Goal: Task Accomplishment & Management: Use online tool/utility

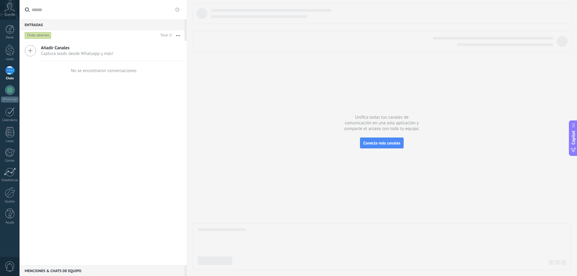
click at [14, 75] on div "Chats" at bounding box center [10, 73] width 20 height 14
click at [11, 89] on div at bounding box center [10, 90] width 10 height 10
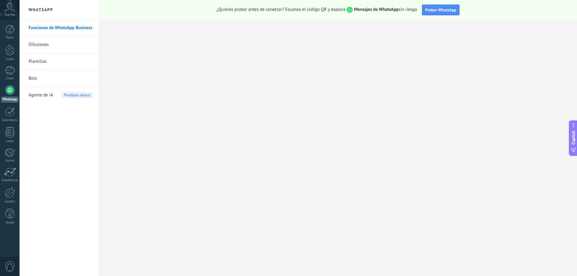
click at [37, 80] on link "Bots" at bounding box center [61, 78] width 64 height 17
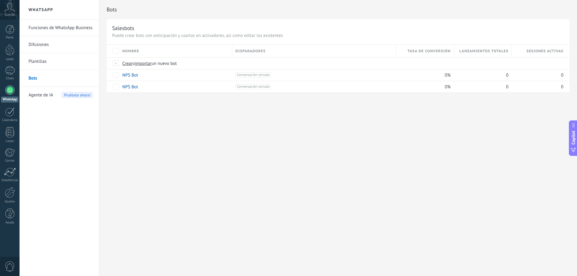
click at [73, 63] on link "Plantillas" at bounding box center [61, 61] width 64 height 17
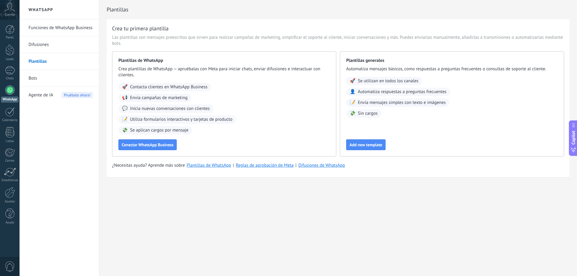
click at [68, 40] on link "Difusiones" at bounding box center [61, 44] width 64 height 17
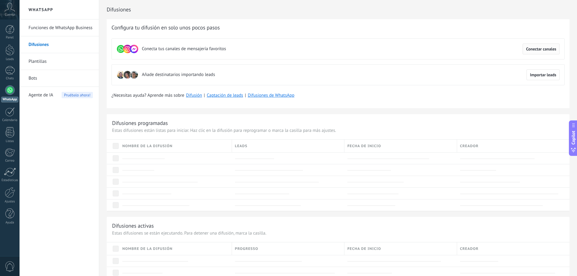
click at [531, 50] on span "Conectar canales" at bounding box center [541, 49] width 30 height 4
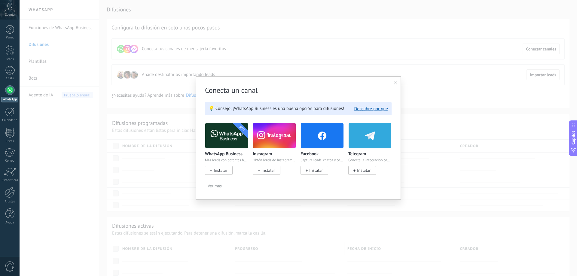
click at [393, 86] on div "Conecta un canal 💡 Consejo: ¡WhatsApp Business es una buena opción para difusio…" at bounding box center [298, 138] width 205 height 124
click at [217, 184] on span "Ver más" at bounding box center [215, 186] width 14 height 4
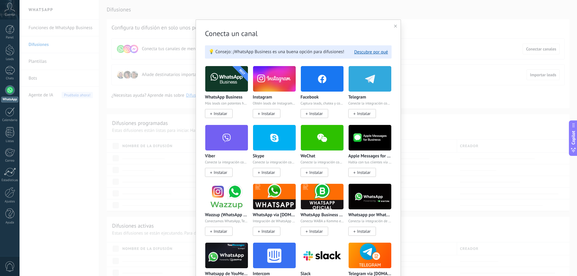
click at [393, 29] on div "Conecta un canal 💡 Consejo: ¡WhatsApp Business es una buena opción para difusio…" at bounding box center [298, 229] width 205 height 418
click at [396, 27] on icon at bounding box center [395, 26] width 3 height 3
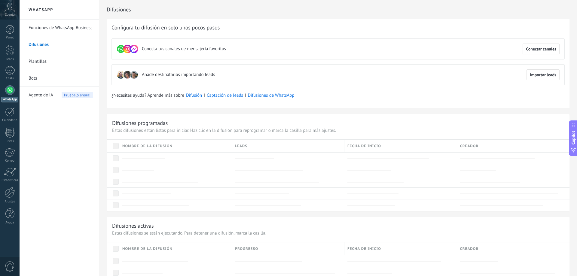
click at [45, 33] on link "Funciones de WhatsApp Business" at bounding box center [61, 28] width 64 height 17
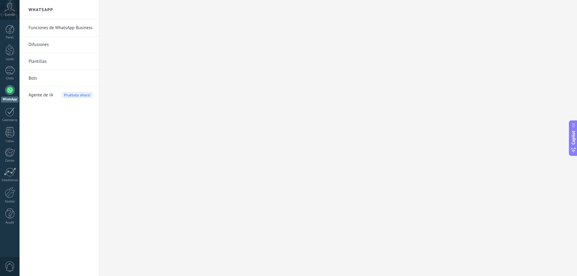
click at [35, 76] on link "Bots" at bounding box center [61, 78] width 64 height 17
click at [23, 77] on li "Bots" at bounding box center [59, 78] width 79 height 17
click at [35, 79] on link "Bots" at bounding box center [61, 78] width 64 height 17
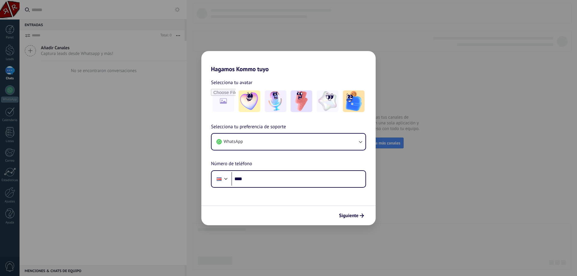
click at [416, 212] on div "Hagamos Kommo tuyo Selecciona tu avatar Selecciona tu preferencia de soporte Wh…" at bounding box center [288, 138] width 577 height 276
click at [420, 208] on div "Hagamos Kommo tuyo Selecciona tu avatar Selecciona tu preferencia de soporte Wh…" at bounding box center [288, 138] width 577 height 276
click at [301, 143] on button "WhatsApp" at bounding box center [289, 142] width 154 height 16
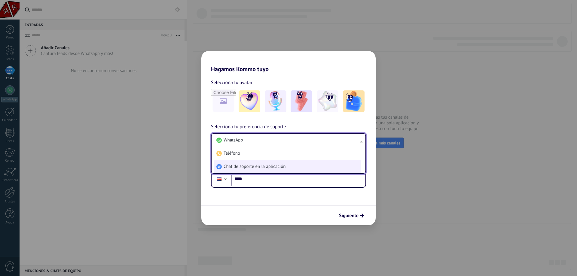
click at [249, 169] on span "Chat de soporte en la aplicación" at bounding box center [255, 167] width 62 height 6
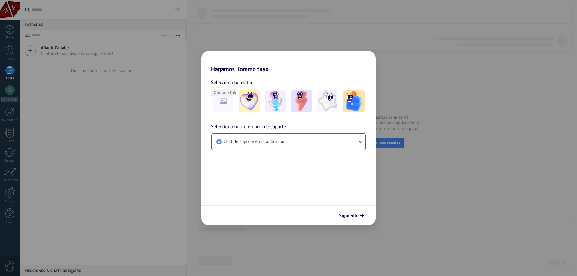
drag, startPoint x: 362, startPoint y: 215, endPoint x: 358, endPoint y: 219, distance: 5.7
click at [360, 218] on button "Siguiente" at bounding box center [352, 216] width 30 height 10
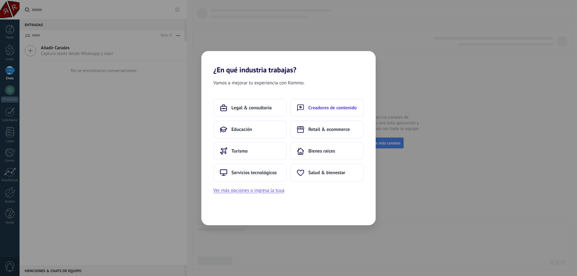
click at [319, 111] on button "Creadores de contenido" at bounding box center [327, 108] width 73 height 18
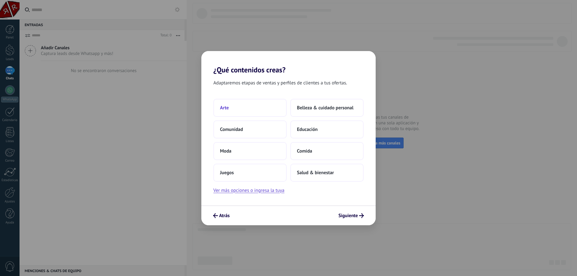
click at [234, 108] on button "Arte" at bounding box center [250, 108] width 73 height 18
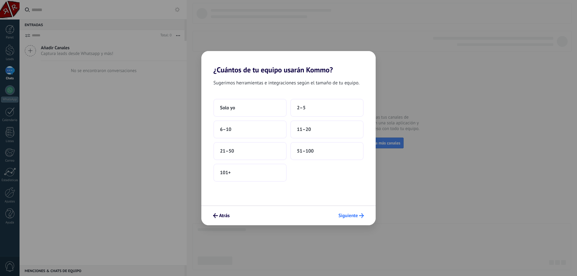
click at [342, 214] on span "Siguiente" at bounding box center [349, 216] width 20 height 4
click at [245, 109] on button "Solo yo" at bounding box center [250, 108] width 73 height 18
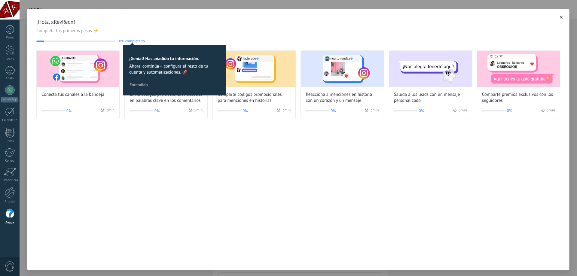
drag, startPoint x: 121, startPoint y: 157, endPoint x: 127, endPoint y: 157, distance: 5.7
click at [122, 157] on div "¡Hola, xRevRedx! Completa tus primeros pasos ⚡ 10% completado 10 ¡Genial! Has a…" at bounding box center [298, 139] width 543 height 261
click at [140, 89] on button "Entendido" at bounding box center [139, 84] width 24 height 9
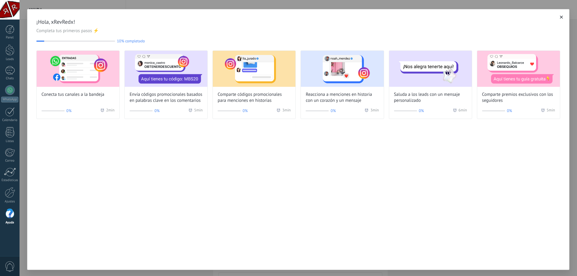
click at [564, 20] on button "button" at bounding box center [562, 17] width 6 height 6
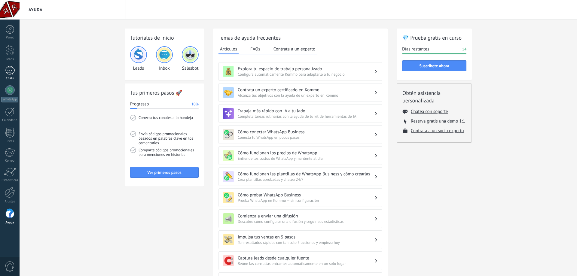
click at [10, 69] on div at bounding box center [10, 70] width 10 height 9
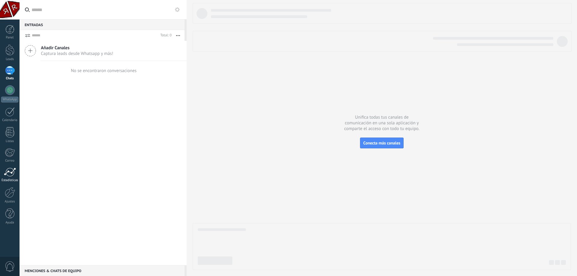
click at [7, 173] on div at bounding box center [10, 172] width 12 height 9
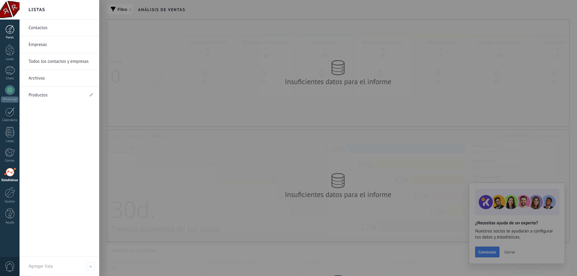
click at [5, 38] on div "Panel" at bounding box center [9, 38] width 17 height 4
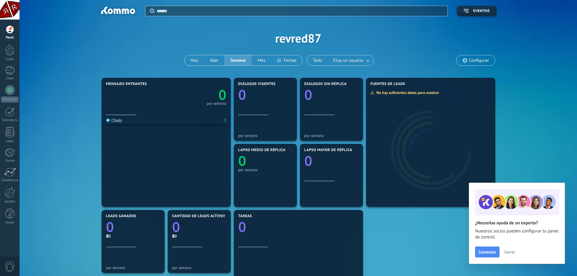
click at [512, 253] on span "Cerrar" at bounding box center [510, 252] width 11 height 4
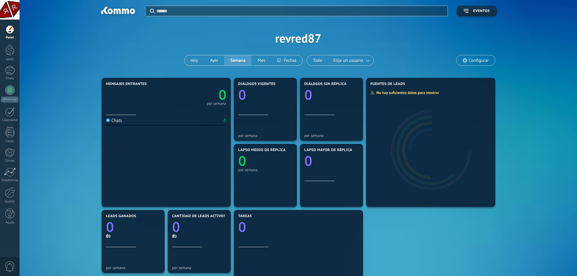
click at [109, 14] on div at bounding box center [117, 11] width 39 height 10
click at [3, 89] on link "WhatsApp" at bounding box center [10, 93] width 20 height 17
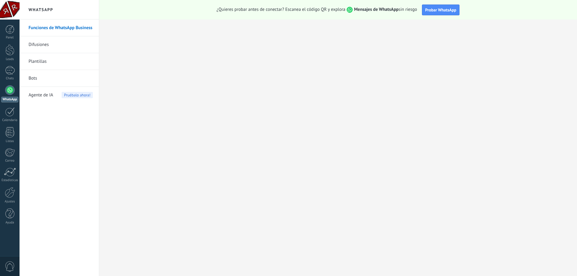
click at [54, 85] on link "Bots" at bounding box center [61, 78] width 64 height 17
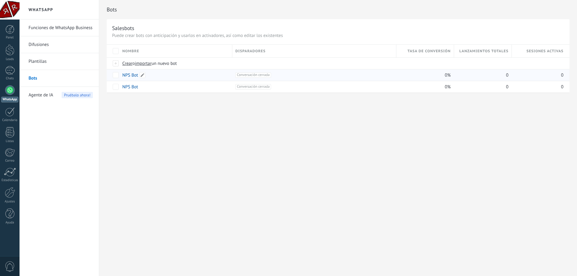
click at [126, 74] on link "NPS Bot" at bounding box center [130, 75] width 16 height 6
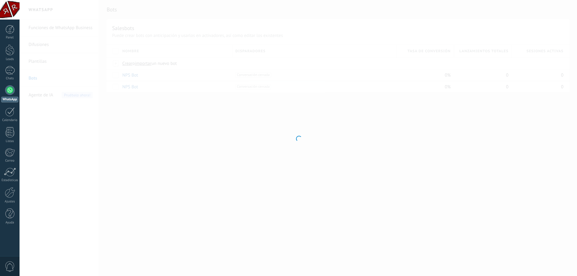
type input "*******"
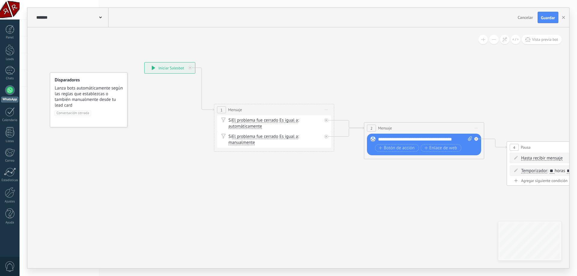
drag, startPoint x: 178, startPoint y: 80, endPoint x: 198, endPoint y: 99, distance: 27.2
click at [176, 73] on div "**********" at bounding box center [170, 68] width 51 height 11
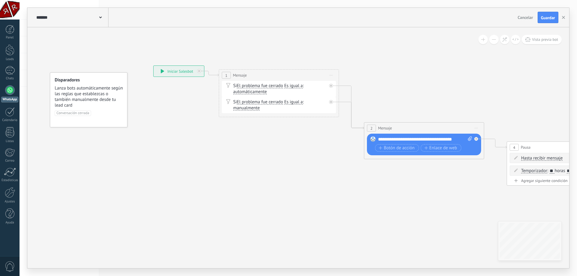
drag, startPoint x: 287, startPoint y: 114, endPoint x: 292, endPoint y: 79, distance: 34.9
click at [292, 79] on div "1 Mensaje ******* Iniciar vista previa aquí" at bounding box center [279, 75] width 120 height 11
drag, startPoint x: 262, startPoint y: 79, endPoint x: 256, endPoint y: 100, distance: 20.9
click at [256, 94] on div "1 Mensaje ******* Iniciar vista previa aquí" at bounding box center [274, 88] width 120 height 11
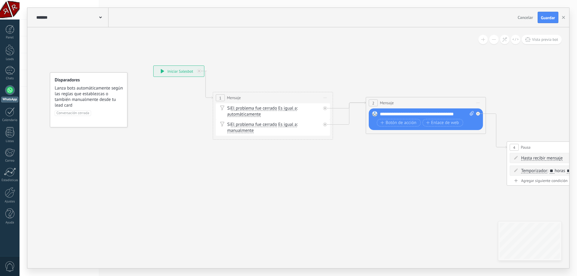
drag, startPoint x: 387, startPoint y: 125, endPoint x: 389, endPoint y: 100, distance: 25.3
click at [389, 100] on span "Mensaje" at bounding box center [387, 103] width 14 height 6
drag, startPoint x: 547, startPoint y: 143, endPoint x: 540, endPoint y: 90, distance: 53.4
click at [540, 90] on div "4 Pausa ***** Iniciar vista previa aquí Cambiar nombre Duplicar [GEOGRAPHIC_DAT…" at bounding box center [561, 88] width 120 height 11
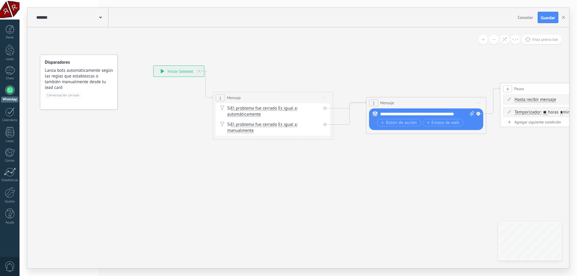
drag, startPoint x: 80, startPoint y: 80, endPoint x: 76, endPoint y: 71, distance: 10.4
click at [76, 71] on span "Lanza bots automáticamente según las reglas que establezcas o también manualmen…" at bounding box center [79, 79] width 69 height 23
click at [77, 70] on span "Lanza bots automáticamente según las reglas que establezcas o también manualmen…" at bounding box center [79, 78] width 69 height 23
drag, startPoint x: 179, startPoint y: 70, endPoint x: 158, endPoint y: 55, distance: 25.8
click at [158, 55] on div "**********" at bounding box center [158, 56] width 51 height 11
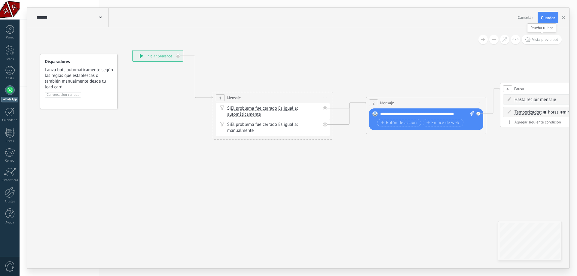
click at [546, 44] on button "Vista previa bot" at bounding box center [542, 39] width 40 height 9
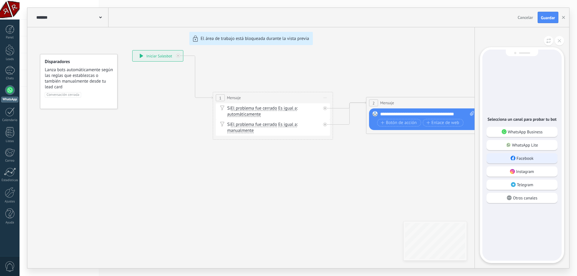
click at [507, 160] on div "Facebook" at bounding box center [522, 158] width 71 height 10
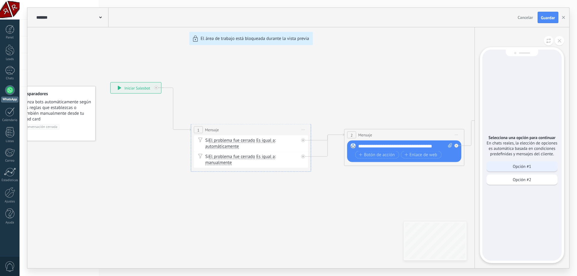
click at [506, 167] on div "Opción #1" at bounding box center [522, 166] width 71 height 10
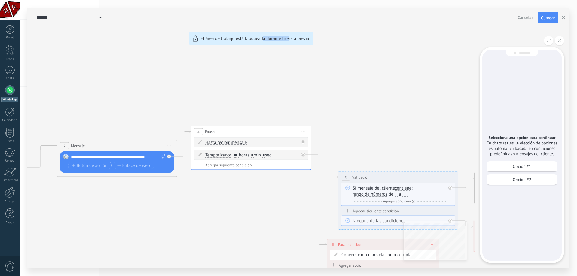
drag, startPoint x: 290, startPoint y: 202, endPoint x: 263, endPoint y: 136, distance: 71.9
click at [263, 136] on div "**********" at bounding box center [298, 138] width 542 height 261
click at [251, 201] on div "**********" at bounding box center [298, 138] width 542 height 261
drag, startPoint x: 367, startPoint y: 112, endPoint x: 318, endPoint y: 75, distance: 61.2
click at [318, 75] on div "**********" at bounding box center [298, 138] width 542 height 261
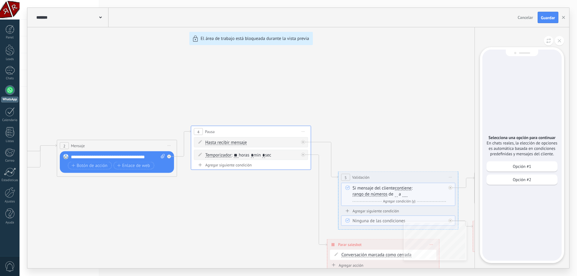
click at [513, 188] on div "Opción #1 Opción #2" at bounding box center [522, 174] width 71 height 26
click at [515, 185] on div "Opción #2" at bounding box center [522, 180] width 71 height 10
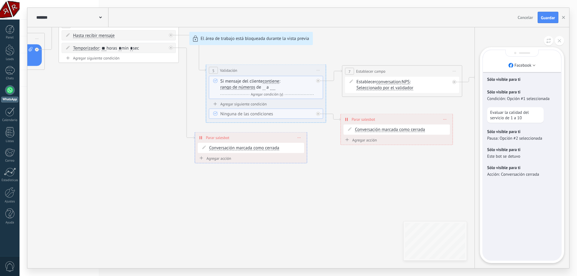
click at [528, 17] on span "Cancelar" at bounding box center [525, 17] width 15 height 5
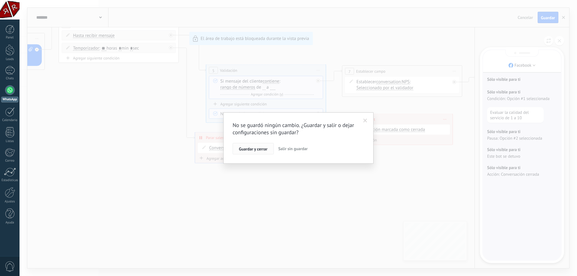
click at [265, 152] on button "Guardar y cerrar" at bounding box center [253, 148] width 41 height 11
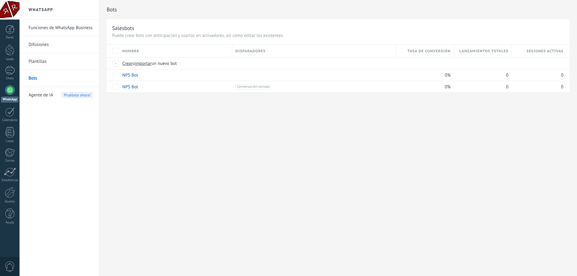
click at [54, 30] on link "Funciones de WhatsApp Business" at bounding box center [61, 28] width 64 height 17
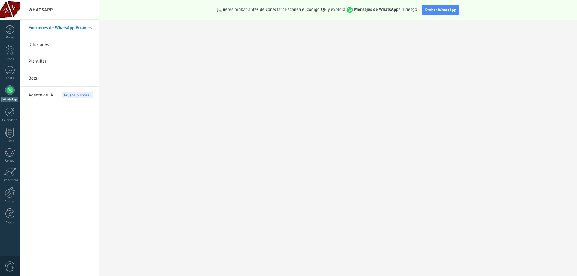
click at [53, 48] on link "Difusiones" at bounding box center [61, 44] width 64 height 17
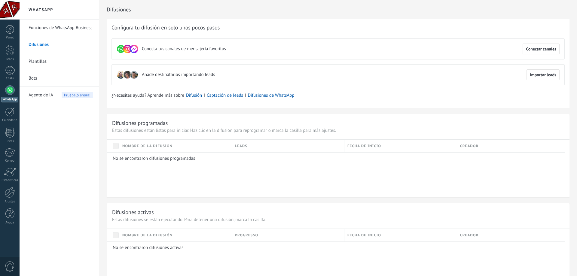
click at [39, 61] on link "Plantillas" at bounding box center [61, 61] width 64 height 17
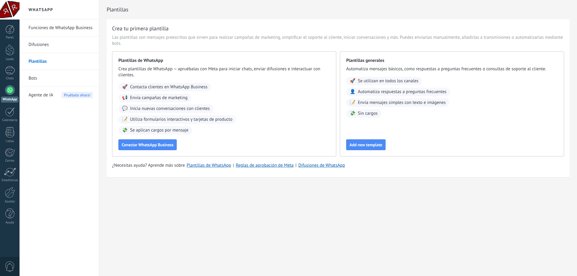
drag, startPoint x: 367, startPoint y: 148, endPoint x: 361, endPoint y: 151, distance: 6.5
click at [365, 151] on div "Plantillas generales Automatiza mensajes básicos, como respuestas a preguntas f…" at bounding box center [452, 103] width 224 height 105
click at [368, 145] on span "Add new template" at bounding box center [366, 145] width 33 height 4
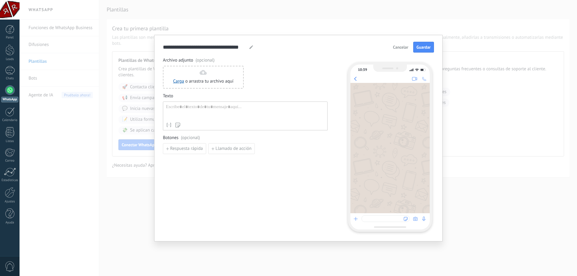
click at [181, 105] on div at bounding box center [245, 111] width 159 height 15
click at [190, 152] on button "Respuesta rápida" at bounding box center [184, 148] width 43 height 11
click at [195, 147] on input at bounding box center [195, 149] width 64 height 10
click at [207, 98] on span "Texto" at bounding box center [245, 96] width 165 height 6
click at [198, 109] on div at bounding box center [245, 111] width 159 height 15
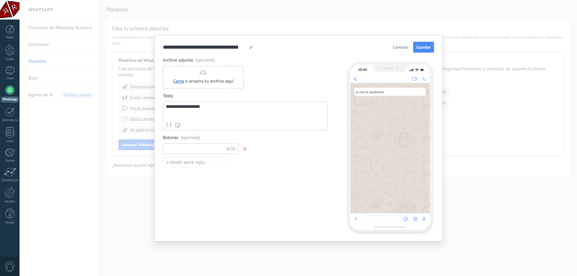
click at [181, 148] on input at bounding box center [195, 149] width 64 height 10
type input "**********"
drag, startPoint x: 224, startPoint y: 205, endPoint x: 228, endPoint y: 205, distance: 3.7
click at [228, 205] on div "**********" at bounding box center [245, 144] width 165 height 174
click at [187, 164] on span "Añadir quick reply" at bounding box center [187, 163] width 35 height 4
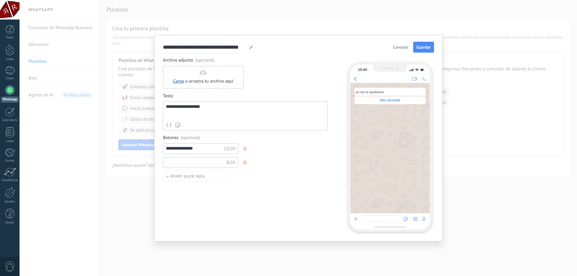
click at [193, 164] on input at bounding box center [195, 163] width 64 height 10
type input "*********"
click at [217, 181] on button "Añadir quick reply" at bounding box center [197, 176] width 68 height 11
click at [215, 181] on input at bounding box center [195, 176] width 64 height 10
type input "******"
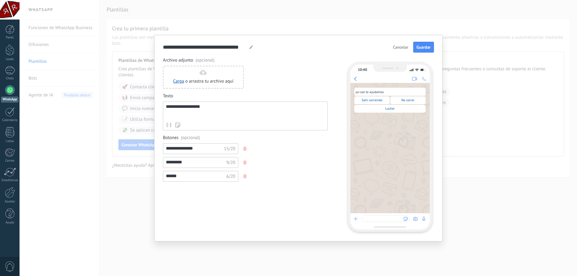
drag, startPoint x: 213, startPoint y: 215, endPoint x: 216, endPoint y: 217, distance: 3.3
click at [216, 217] on div "**********" at bounding box center [245, 144] width 165 height 174
drag, startPoint x: 384, startPoint y: 216, endPoint x: 387, endPoint y: 218, distance: 4.5
click at [387, 218] on div at bounding box center [390, 222] width 79 height 16
click at [389, 219] on div at bounding box center [386, 219] width 48 height 7
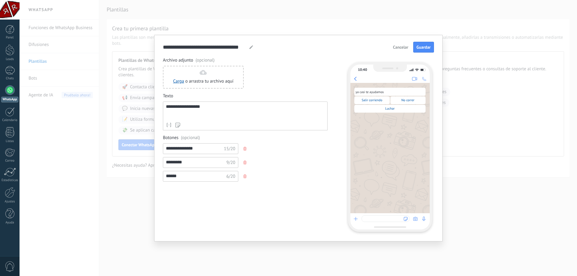
click at [376, 108] on div "Luchar" at bounding box center [390, 109] width 71 height 8
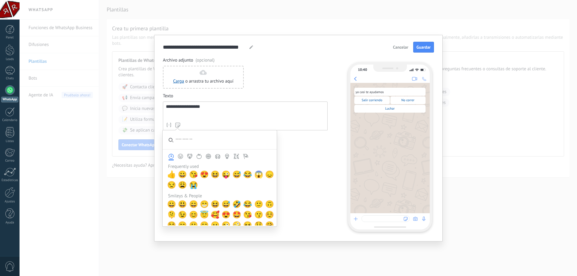
click at [176, 125] on use at bounding box center [177, 125] width 5 height 5
click at [206, 174] on span "😍" at bounding box center [204, 175] width 9 height 8
click at [315, 182] on div "****** 6/20" at bounding box center [245, 176] width 165 height 11
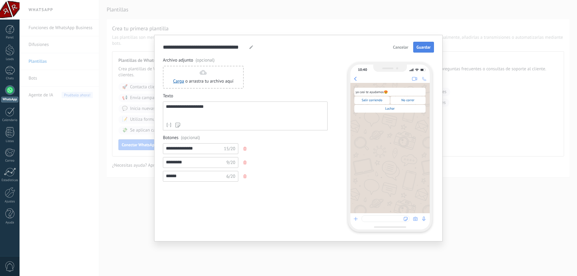
click at [432, 50] on button "Guardar" at bounding box center [424, 47] width 21 height 11
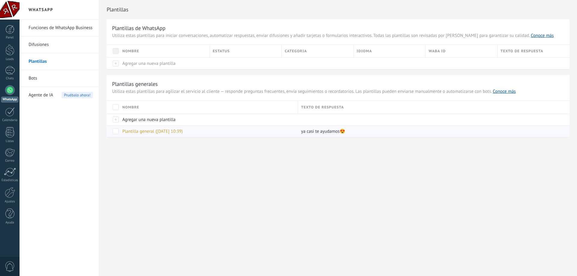
click at [165, 132] on span "Plantilla general ([DATE] 10:39)" at bounding box center [152, 132] width 60 height 6
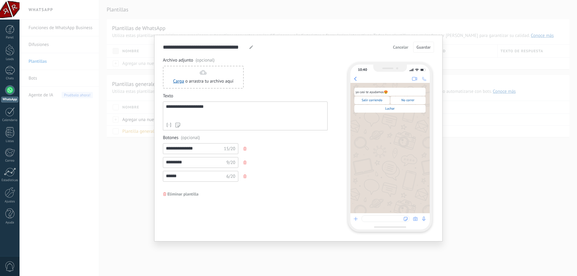
click at [402, 47] on span "Cancelar" at bounding box center [400, 47] width 15 height 4
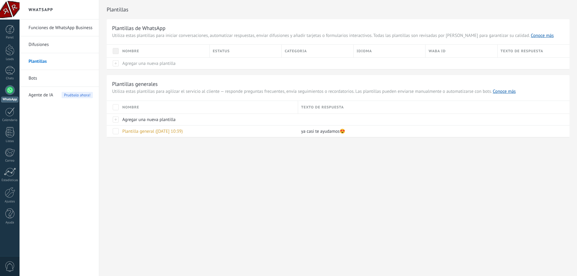
drag, startPoint x: 260, startPoint y: 177, endPoint x: 266, endPoint y: 179, distance: 6.0
click at [263, 179] on div "WhatsApp Funciones de WhatsApp Business Difusiones Plantillas Bots Agente de IA…" at bounding box center [299, 138] width 558 height 276
click at [41, 79] on link "Bots" at bounding box center [61, 78] width 64 height 17
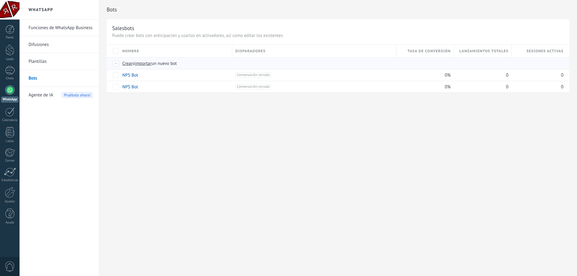
click at [130, 63] on span "Crear" at bounding box center [127, 64] width 10 height 6
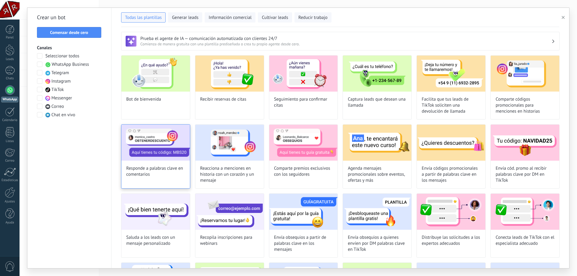
click at [167, 134] on img at bounding box center [156, 143] width 69 height 36
type input "**********"
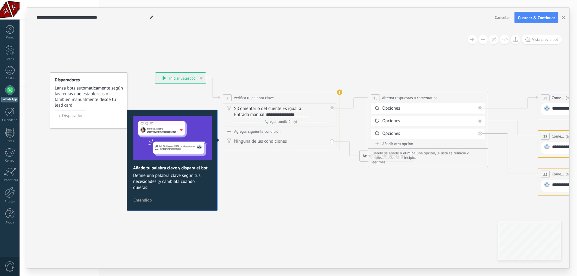
drag, startPoint x: 196, startPoint y: 190, endPoint x: 172, endPoint y: 210, distance: 31.3
click at [172, 210] on div "Añade tu palabra clave y dispara el bot Define una palabra clave según tus nece…" at bounding box center [172, 160] width 91 height 101
drag, startPoint x: 171, startPoint y: 73, endPoint x: 159, endPoint y: 51, distance: 24.8
click at [159, 51] on div "**********" at bounding box center [171, 48] width 51 height 11
click at [311, 117] on div "Si Comentario del cliente Mensaje del cliente Emoción de la conversación Coment…" at bounding box center [281, 112] width 94 height 12
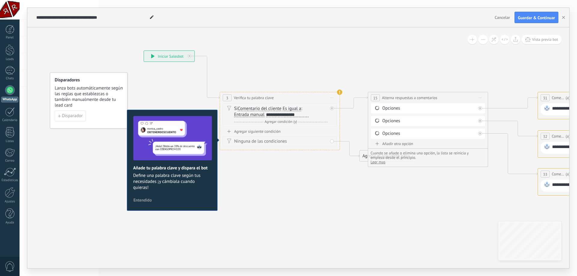
click at [299, 115] on div "**********" at bounding box center [287, 114] width 43 height 5
click at [293, 115] on div "**********" at bounding box center [287, 114] width 43 height 5
click at [288, 115] on div "**********" at bounding box center [287, 114] width 43 height 5
click at [316, 115] on div "Si Comentario del cliente Mensaje del cliente Emoción de la conversación Coment…" at bounding box center [281, 112] width 94 height 12
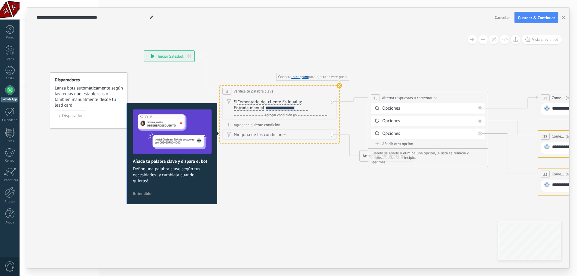
drag, startPoint x: 233, startPoint y: 99, endPoint x: 233, endPoint y: 92, distance: 6.6
click at [233, 92] on div "**********" at bounding box center [280, 91] width 120 height 11
click at [288, 116] on span "Agregar condición (y)" at bounding box center [280, 115] width 35 height 5
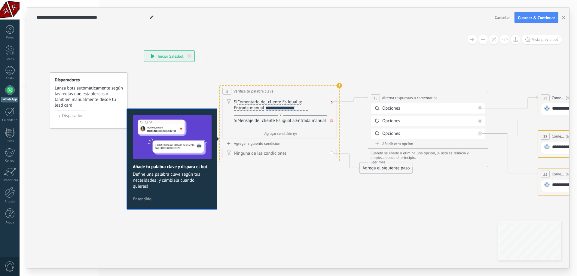
click at [331, 103] on div at bounding box center [332, 102] width 4 height 4
click at [246, 128] on div at bounding box center [240, 127] width 11 height 5
click at [273, 122] on span "Mensaje del cliente" at bounding box center [257, 120] width 38 height 5
click at [273, 122] on button "Mensaje del cliente" at bounding box center [272, 120] width 75 height 11
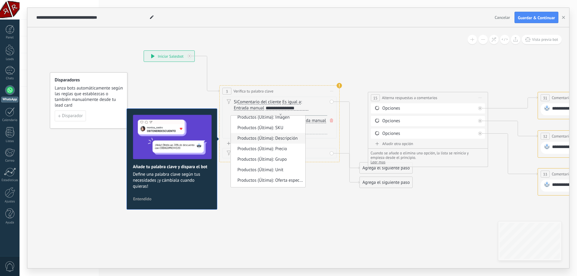
scroll to position [465, 0]
click at [312, 136] on div "Y Agregar condición (y)" at bounding box center [281, 134] width 94 height 6
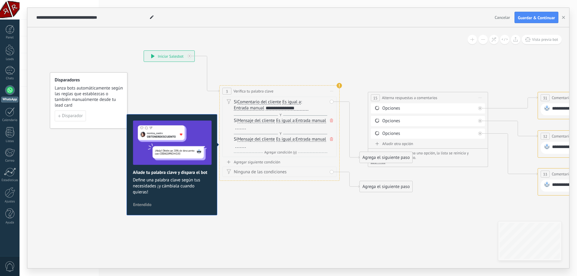
drag, startPoint x: 330, startPoint y: 139, endPoint x: 320, endPoint y: 138, distance: 10.5
click at [329, 139] on span at bounding box center [332, 139] width 6 height 7
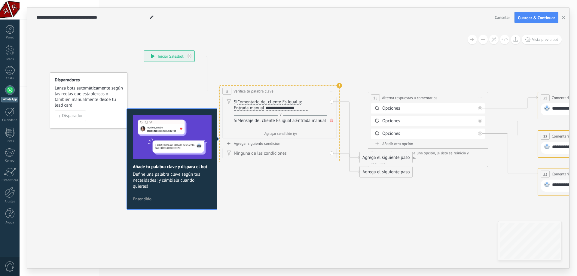
click at [303, 108] on div "**********" at bounding box center [287, 108] width 43 height 5
click at [302, 107] on div "**********" at bounding box center [287, 108] width 43 height 5
click at [266, 108] on div "**********" at bounding box center [286, 108] width 44 height 5
click at [262, 108] on span "Entrada manual" at bounding box center [249, 108] width 30 height 5
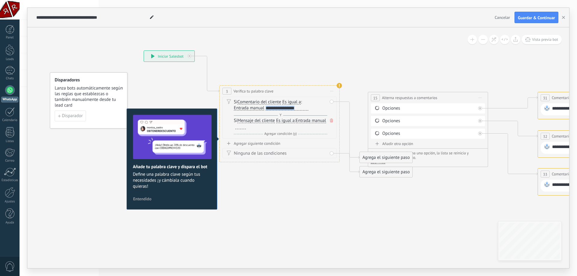
click at [262, 108] on button "Entrada manual" at bounding box center [268, 108] width 75 height 11
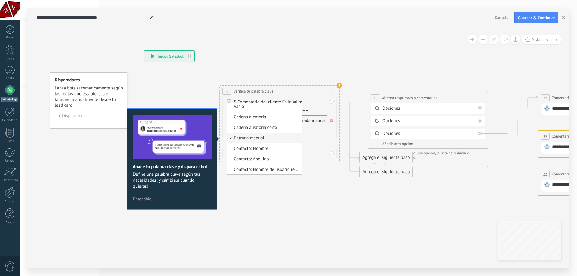
click at [314, 106] on div "Si Comentario del cliente Mensaje del cliente Emoción de la conversación Coment…" at bounding box center [281, 105] width 94 height 12
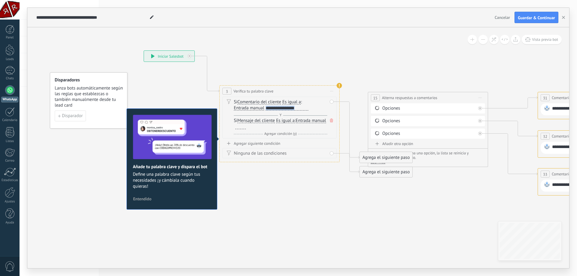
click at [277, 108] on div "**********" at bounding box center [287, 108] width 43 height 5
click at [278, 106] on div "**********" at bounding box center [288, 108] width 45 height 5
click at [333, 122] on span at bounding box center [332, 120] width 6 height 7
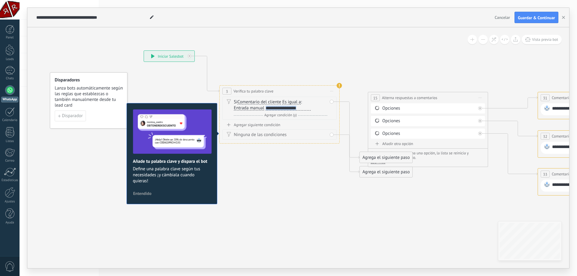
click at [300, 109] on div "**********" at bounding box center [288, 108] width 45 height 5
click at [334, 103] on div "Si Comentario del cliente Mensaje del cliente Emoción de la conversación Coment…" at bounding box center [280, 108] width 114 height 23
click at [332, 102] on div "Si Comentario del cliente Mensaje del cliente Emoción de la conversación Coment…" at bounding box center [280, 108] width 114 height 23
click at [321, 110] on div "Si Comentario del cliente Mensaje del cliente Emoción de la conversación Coment…" at bounding box center [281, 105] width 94 height 12
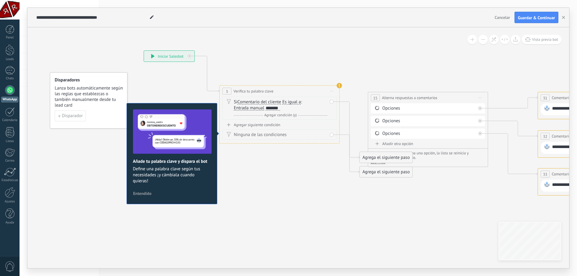
drag, startPoint x: 370, startPoint y: 158, endPoint x: 383, endPoint y: 72, distance: 86.5
click at [383, 73] on div "Agrega el siguiente paso" at bounding box center [403, 78] width 53 height 10
drag, startPoint x: 333, startPoint y: 102, endPoint x: 370, endPoint y: 96, distance: 37.8
click at [155, 72] on div "**********" at bounding box center [155, 72] width 0 height 0
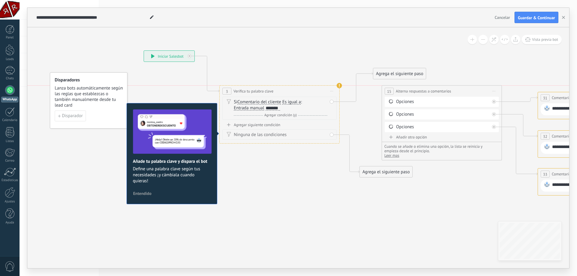
drag, startPoint x: 399, startPoint y: 97, endPoint x: 410, endPoint y: 88, distance: 14.3
click at [410, 88] on span "Alterna respuestas a comentarios" at bounding box center [423, 91] width 55 height 6
drag, startPoint x: 410, startPoint y: 88, endPoint x: 435, endPoint y: 88, distance: 24.7
click at [435, 88] on div "**********" at bounding box center [467, 91] width 120 height 11
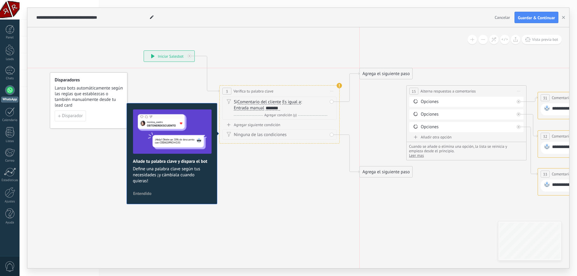
drag, startPoint x: 392, startPoint y: 75, endPoint x: 362, endPoint y: 97, distance: 37.5
click at [390, 76] on div "Agrega el siguiente paso" at bounding box center [386, 74] width 53 height 10
drag, startPoint x: 333, startPoint y: 101, endPoint x: 391, endPoint y: 95, distance: 58.1
click at [155, 72] on div "**********" at bounding box center [155, 72] width 0 height 0
drag, startPoint x: 415, startPoint y: 91, endPoint x: 409, endPoint y: 92, distance: 6.7
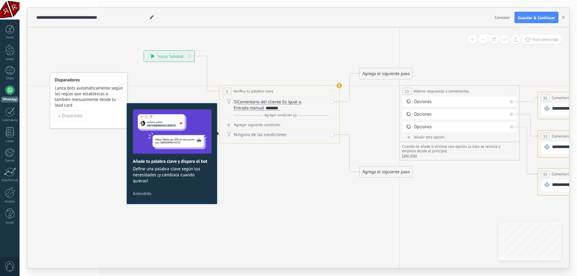
click at [409, 92] on span "15" at bounding box center [407, 91] width 4 height 5
click at [346, 102] on icon at bounding box center [350, 86] width 20 height 29
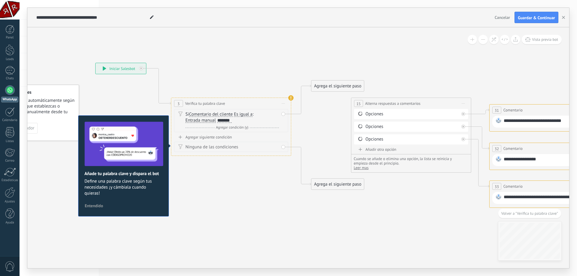
drag, startPoint x: 340, startPoint y: 113, endPoint x: 353, endPoint y: 58, distance: 56.2
click at [358, 55] on icon at bounding box center [546, 135] width 1203 height 446
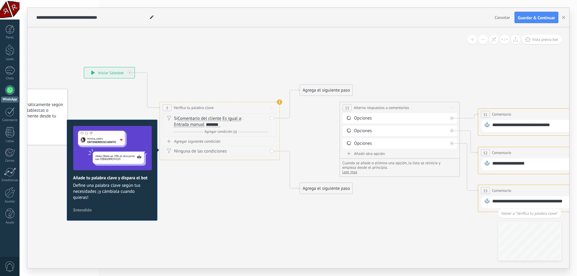
click at [451, 107] on span "Iniciar vista previa aquí Cambiar nombre Duplicar [GEOGRAPHIC_DATA]" at bounding box center [453, 107] width 10 height 9
click at [429, 109] on div "**********" at bounding box center [400, 107] width 120 height 11
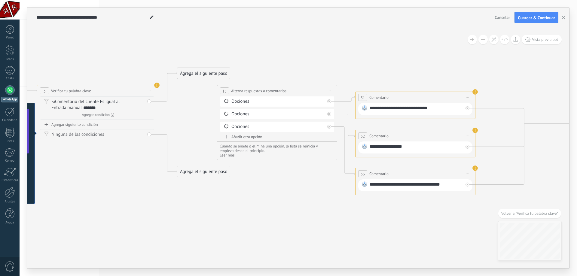
drag, startPoint x: 458, startPoint y: 233, endPoint x: 336, endPoint y: 216, distance: 123.9
click at [336, 216] on icon at bounding box center [412, 123] width 1203 height 446
click at [518, 216] on span "Volver a "Verifica tu palabra clave"" at bounding box center [530, 213] width 57 height 5
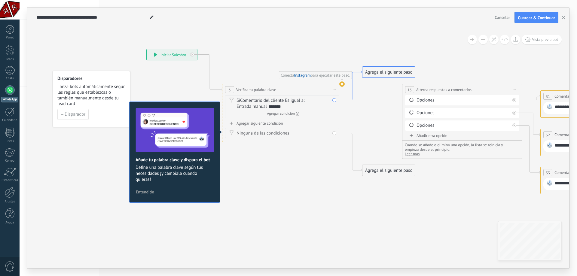
drag, startPoint x: 348, startPoint y: 101, endPoint x: 345, endPoint y: 100, distance: 3.2
click at [350, 99] on icon at bounding box center [353, 85] width 20 height 29
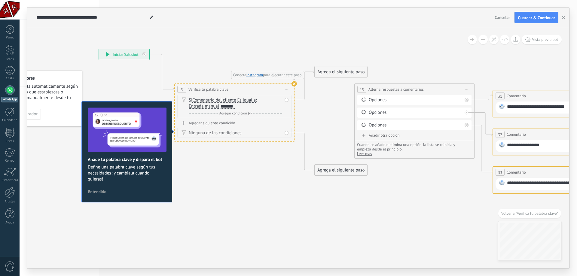
drag, startPoint x: 323, startPoint y: 112, endPoint x: 355, endPoint y: 43, distance: 75.9
click at [356, 36] on icon at bounding box center [549, 121] width 1203 height 446
click at [518, 211] on button "Volver a "Verifica tu palabra clave"" at bounding box center [530, 213] width 63 height 9
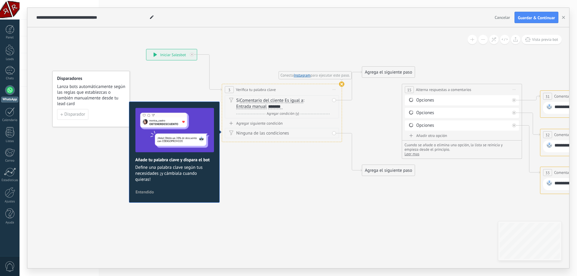
click at [335, 101] on div "Si Comentario del cliente Mensaje del cliente Emoción de la conversación Coment…" at bounding box center [282, 106] width 114 height 23
click at [333, 100] on div "Si Comentario del cliente Mensaje del cliente Emoción de la conversación Coment…" at bounding box center [282, 106] width 114 height 23
drag, startPoint x: 397, startPoint y: 173, endPoint x: 433, endPoint y: 200, distance: 45.5
click at [433, 200] on div "Agrega el siguiente paso" at bounding box center [425, 198] width 53 height 10
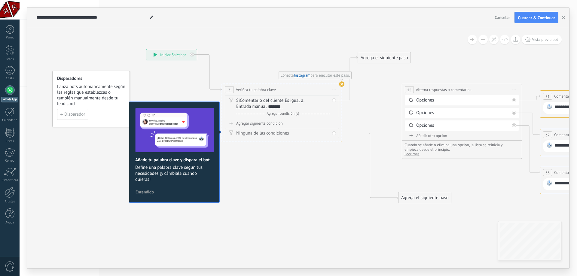
drag, startPoint x: 397, startPoint y: 69, endPoint x: 395, endPoint y: 57, distance: 13.2
click at [395, 57] on div "Agrega el siguiente paso" at bounding box center [384, 58] width 53 height 10
click at [371, 58] on div "Agrega el siguiente paso" at bounding box center [384, 58] width 53 height 10
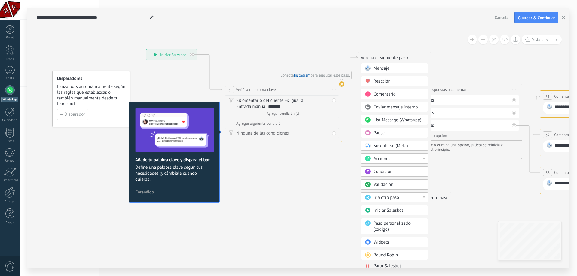
click at [397, 69] on div "Mensaje" at bounding box center [399, 69] width 51 height 6
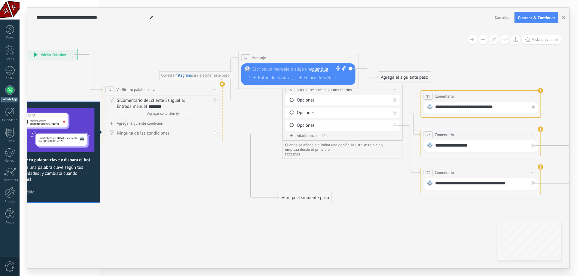
click at [280, 67] on div at bounding box center [297, 69] width 89 height 6
click at [246, 108] on icon at bounding box center [477, 126] width 1203 height 455
drag, startPoint x: 309, startPoint y: 63, endPoint x: 311, endPoint y: 42, distance: 21.1
click at [38, 71] on div "**********" at bounding box center [38, 71] width 0 height 0
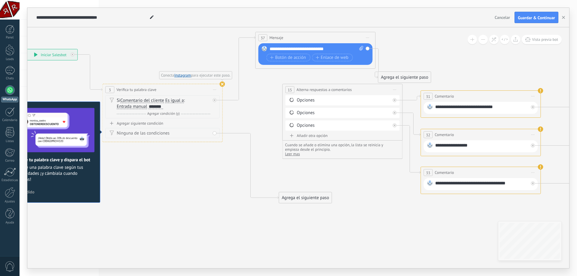
drag, startPoint x: 306, startPoint y: 56, endPoint x: 319, endPoint y: 38, distance: 22.4
click at [319, 38] on div "37 Mensaje ******* (a): Todos los contactos - canales seleccionados Todos los c…" at bounding box center [316, 37] width 120 height 11
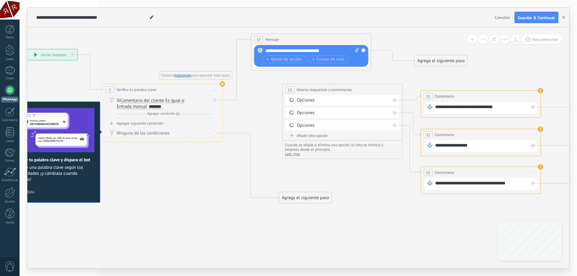
drag, startPoint x: 414, startPoint y: 67, endPoint x: 424, endPoint y: 59, distance: 13.7
click at [424, 59] on div "Agrega el siguiente paso" at bounding box center [441, 61] width 53 height 10
drag, startPoint x: 363, startPoint y: 50, endPoint x: 403, endPoint y: 82, distance: 50.5
click at [38, 71] on div "**********" at bounding box center [38, 71] width 0 height 0
drag, startPoint x: 287, startPoint y: 61, endPoint x: 281, endPoint y: 55, distance: 9.1
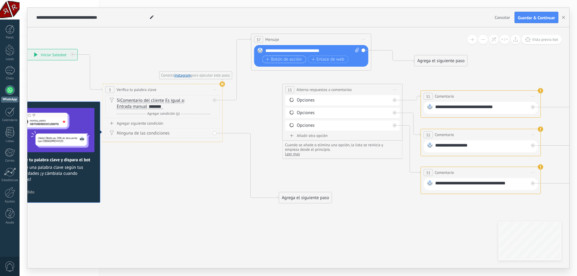
click at [282, 56] on button "Botón de acción" at bounding box center [285, 60] width 44 height 8
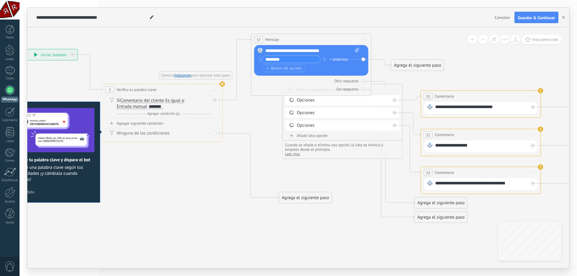
type input "********"
click at [402, 40] on icon at bounding box center [477, 128] width 1203 height 490
click at [537, 18] on span "Guardar & Continuar" at bounding box center [536, 18] width 37 height 4
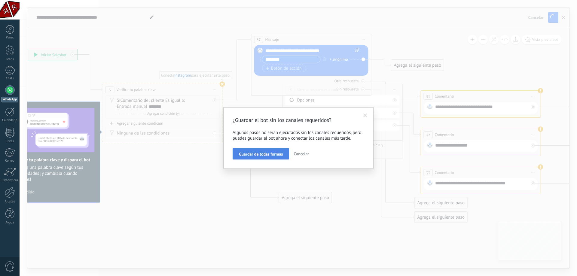
click at [278, 159] on button "Guardar de todas formas" at bounding box center [261, 153] width 57 height 11
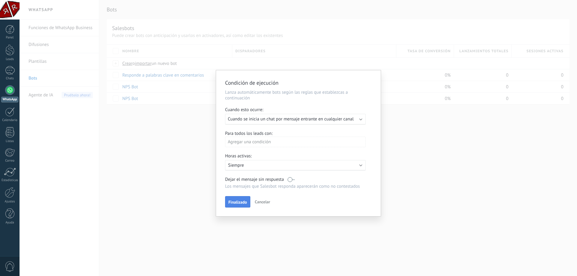
click at [241, 205] on span "Finalizado" at bounding box center [238, 202] width 19 height 4
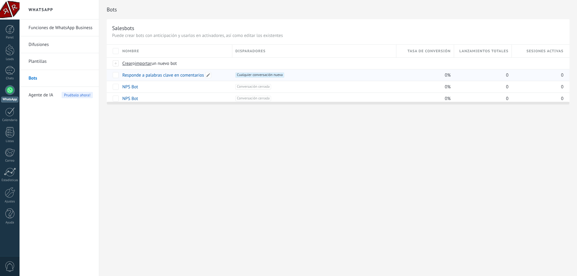
click at [170, 75] on link "Responde a palabras clave en comentarios" at bounding box center [163, 75] width 82 height 6
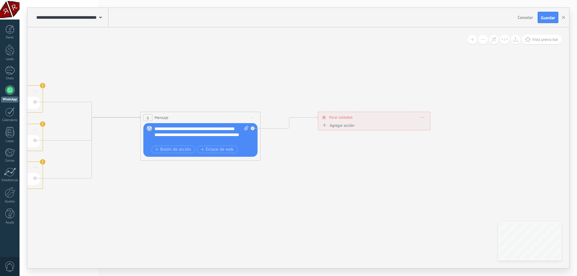
click at [547, 43] on button "Vista previa bot" at bounding box center [542, 39] width 40 height 9
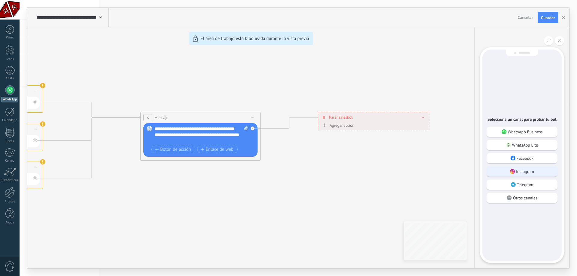
click at [518, 169] on p "Instagram" at bounding box center [525, 171] width 18 height 5
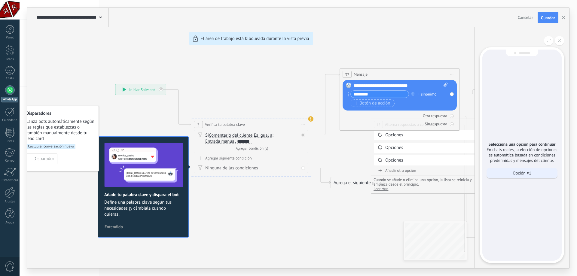
click at [512, 175] on div "Opción #1" at bounding box center [522, 173] width 71 height 10
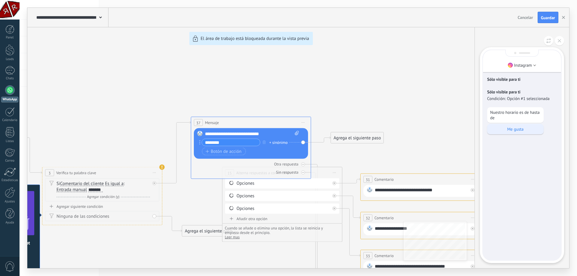
click at [506, 133] on div "Me gusta" at bounding box center [516, 129] width 57 height 10
click at [509, 131] on p "Me gusta" at bounding box center [516, 129] width 51 height 5
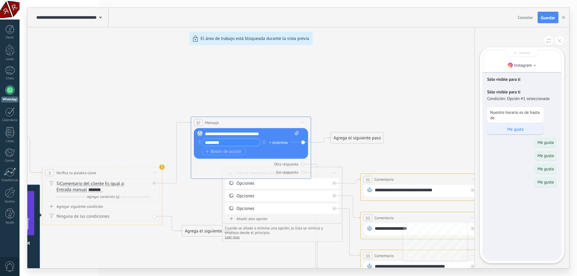
click at [509, 131] on p "Me gusta" at bounding box center [516, 129] width 51 height 5
drag, startPoint x: 509, startPoint y: 131, endPoint x: 494, endPoint y: 136, distance: 16.0
click at [506, 131] on p "Me gusta" at bounding box center [516, 129] width 51 height 5
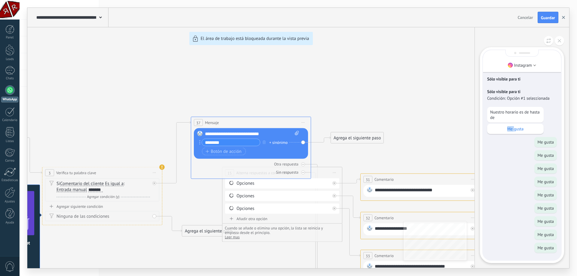
click at [565, 19] on use "button" at bounding box center [563, 17] width 3 height 3
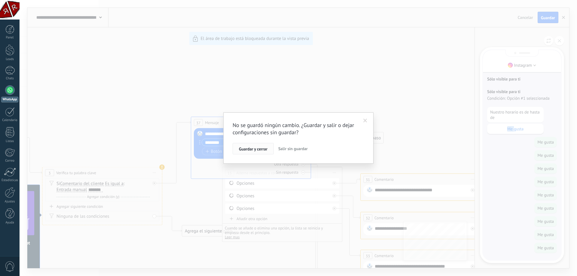
click at [262, 152] on button "Guardar y cerrar" at bounding box center [253, 148] width 41 height 11
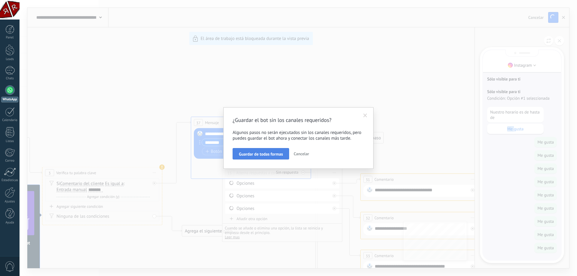
click at [280, 157] on button "Guardar de todas formas" at bounding box center [261, 153] width 57 height 11
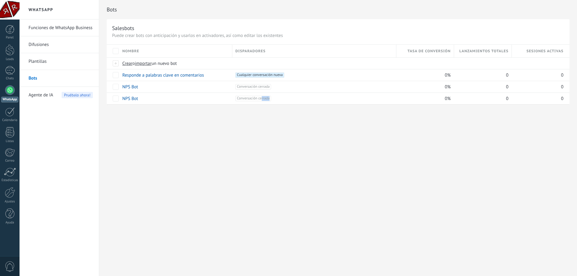
drag, startPoint x: 269, startPoint y: 162, endPoint x: 248, endPoint y: 165, distance: 21.2
click at [260, 162] on div "Bots Salesbots Puede crear bots con anticipación y usarlos en activadores, así …" at bounding box center [338, 138] width 478 height 276
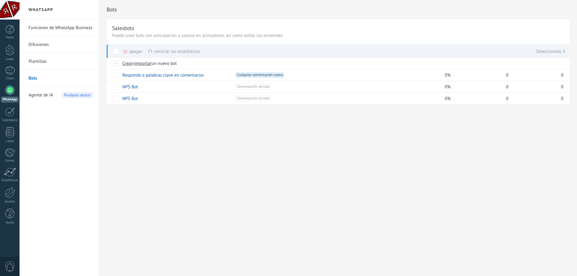
drag, startPoint x: 194, startPoint y: 144, endPoint x: 186, endPoint y: 131, distance: 15.1
click at [190, 137] on div "Bots Salesbots Puede crear bots con anticipación y usarlos en activadores, así …" at bounding box center [338, 138] width 478 height 276
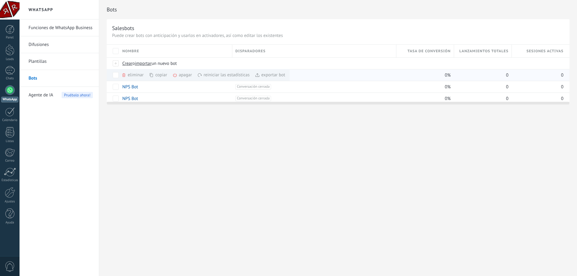
click at [131, 77] on div "eliminar màs" at bounding box center [143, 75] width 43 height 12
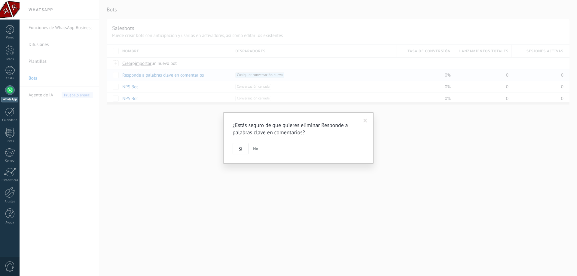
click at [232, 152] on div "¿Estás seguro de que quieres eliminar Responde a palabras clave en comentarios?…" at bounding box center [298, 137] width 150 height 51
click at [237, 150] on button "Si" at bounding box center [241, 148] width 16 height 11
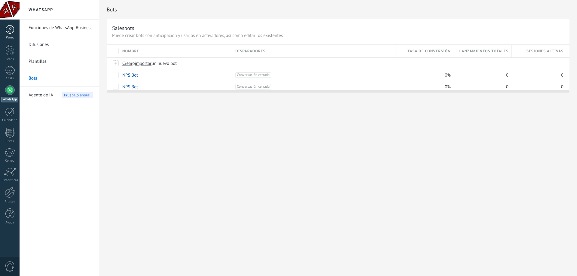
click at [14, 29] on div at bounding box center [9, 29] width 9 height 9
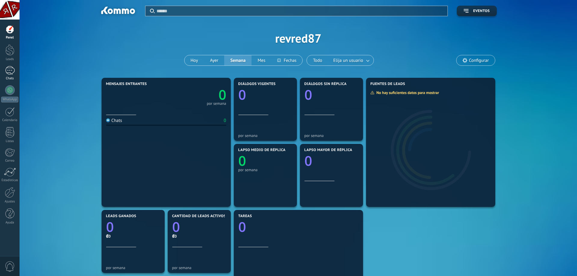
click at [7, 73] on div at bounding box center [10, 70] width 10 height 9
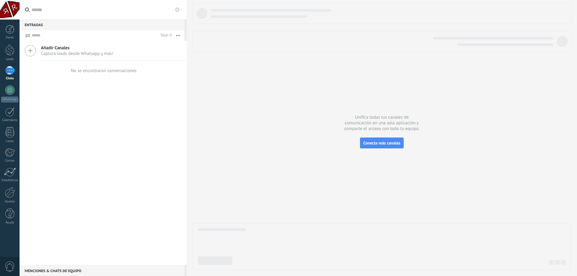
click at [30, 49] on icon at bounding box center [30, 50] width 11 height 11
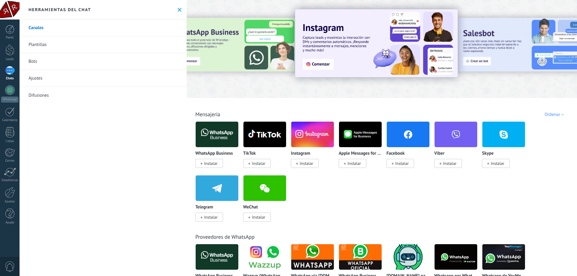
click at [411, 141] on img at bounding box center [408, 134] width 43 height 29
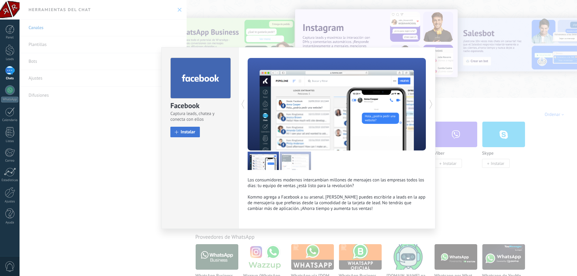
click at [190, 132] on span "Instalar" at bounding box center [188, 132] width 15 height 5
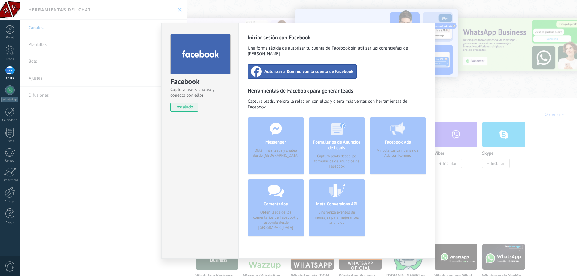
click at [117, 153] on div "Facebook Captura leads, chatea y conecta con ellos instalado Desinstalar Inicia…" at bounding box center [299, 138] width 558 height 276
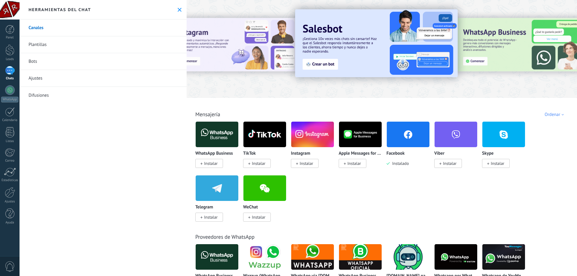
click at [36, 64] on link "Bots" at bounding box center [103, 61] width 167 height 17
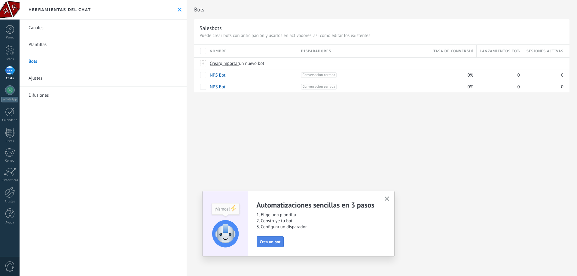
click at [277, 242] on span "Crea un bot" at bounding box center [270, 242] width 21 height 4
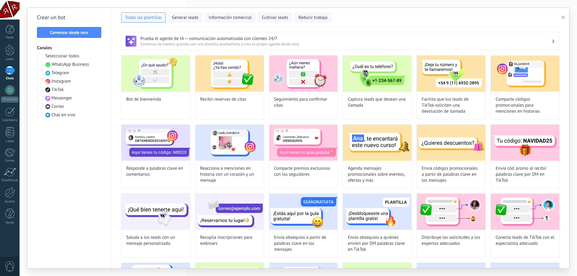
click at [40, 64] on span at bounding box center [39, 64] width 5 height 5
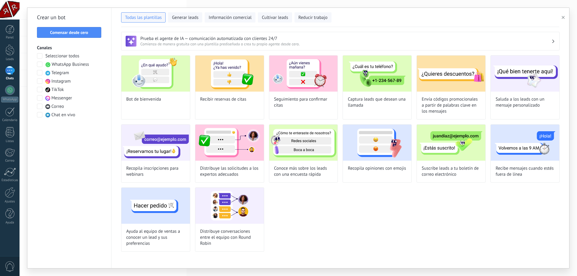
click at [40, 82] on span at bounding box center [39, 80] width 5 height 5
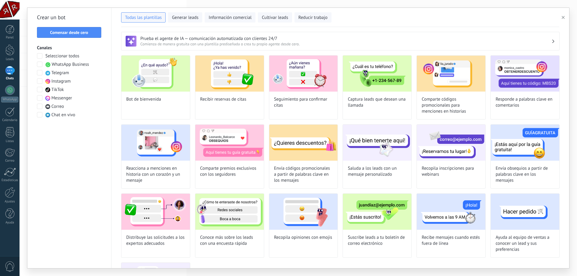
click at [37, 97] on span at bounding box center [39, 97] width 5 height 5
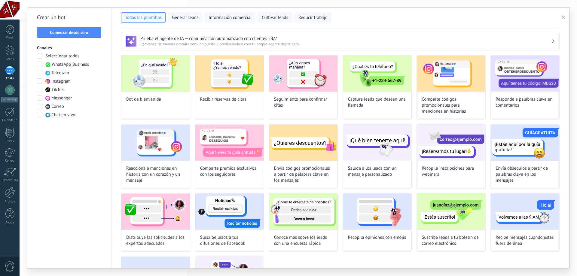
scroll to position [57, 0]
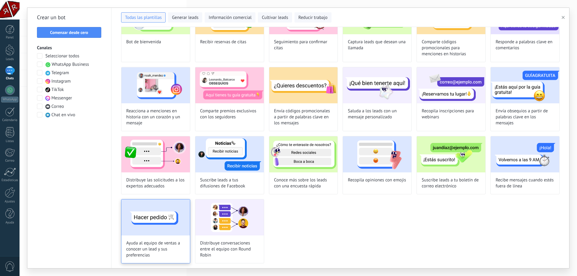
click at [151, 225] on img at bounding box center [156, 218] width 69 height 36
type input "**********"
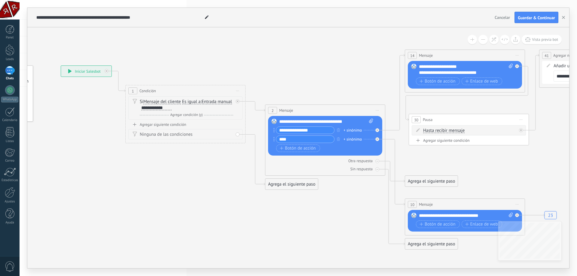
drag, startPoint x: 278, startPoint y: 213, endPoint x: 182, endPoint y: 206, distance: 96.5
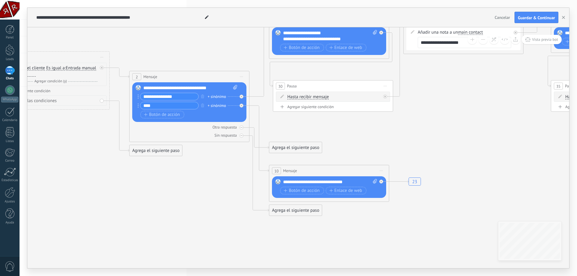
drag, startPoint x: 241, startPoint y: 200, endPoint x: 165, endPoint y: 190, distance: 76.8
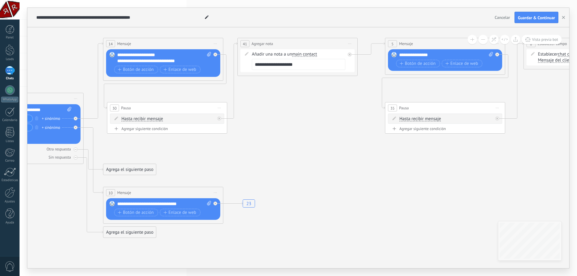
drag, startPoint x: 464, startPoint y: 145, endPoint x: 420, endPoint y: 173, distance: 51.9
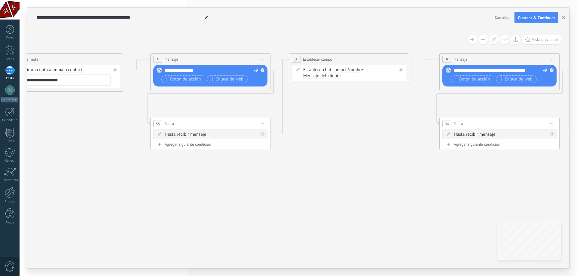
drag, startPoint x: 444, startPoint y: 172, endPoint x: 355, endPoint y: 188, distance: 90.0
click at [232, 190] on icon "23" at bounding box center [399, 153] width 2050 height 501
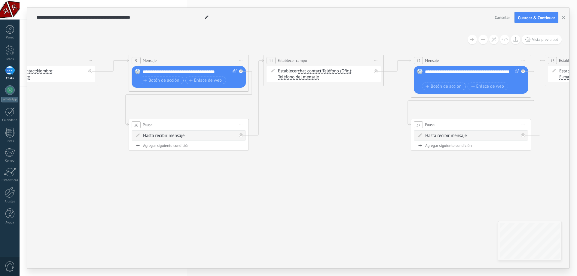
drag, startPoint x: 393, startPoint y: 187, endPoint x: 105, endPoint y: 188, distance: 288.1
click at [105, 188] on icon "23" at bounding box center [88, 154] width 2050 height 501
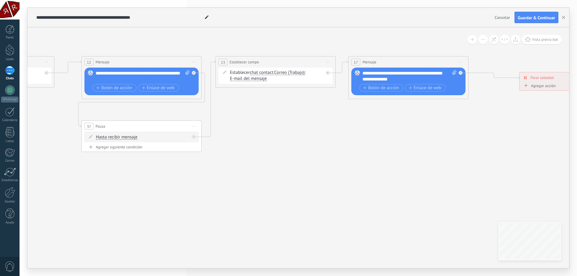
drag, startPoint x: 211, startPoint y: 182, endPoint x: 40, endPoint y: 165, distance: 171.7
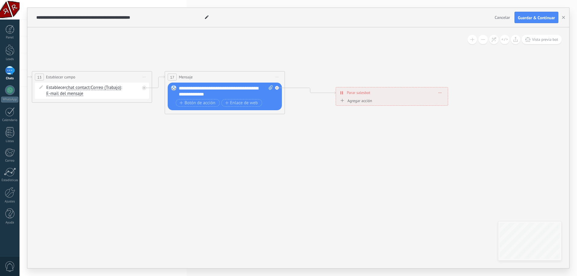
drag, startPoint x: 396, startPoint y: 177, endPoint x: 208, endPoint y: 178, distance: 187.7
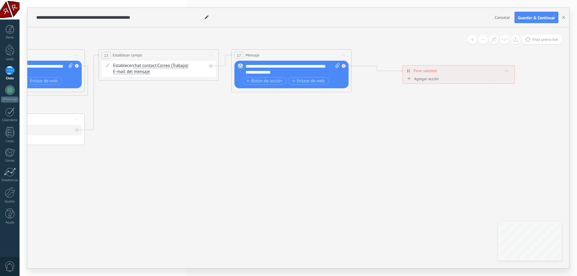
drag, startPoint x: 181, startPoint y: 175, endPoint x: 361, endPoint y: 176, distance: 180.4
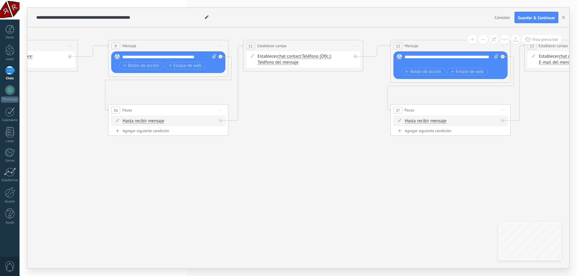
drag, startPoint x: 193, startPoint y: 179, endPoint x: 254, endPoint y: 186, distance: 61.4
click at [412, 173] on icon "23" at bounding box center [67, 140] width 2050 height 501
drag, startPoint x: 298, startPoint y: 183, endPoint x: 369, endPoint y: 183, distance: 71.0
click at [366, 183] on icon "23" at bounding box center [70, 140] width 2050 height 501
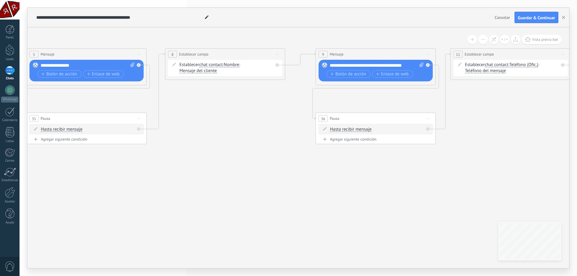
drag, startPoint x: 255, startPoint y: 187, endPoint x: 400, endPoint y: 196, distance: 145.2
click at [400, 196] on icon "23" at bounding box center [275, 148] width 2050 height 501
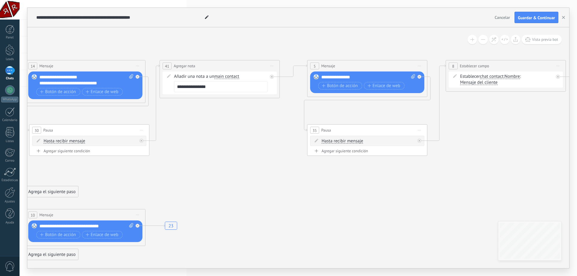
drag, startPoint x: 193, startPoint y: 193, endPoint x: 327, endPoint y: 193, distance: 134.1
click at [420, 198] on icon "23" at bounding box center [556, 160] width 2050 height 501
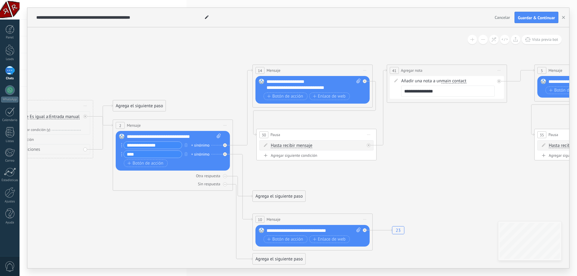
drag, startPoint x: 187, startPoint y: 184, endPoint x: 377, endPoint y: 189, distance: 189.2
drag, startPoint x: 184, startPoint y: 185, endPoint x: 314, endPoint y: 158, distance: 132.4
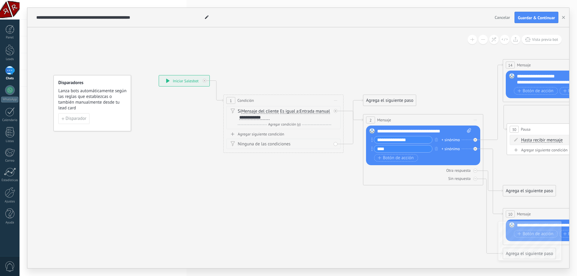
drag, startPoint x: 76, startPoint y: 197, endPoint x: 326, endPoint y: 204, distance: 250.0
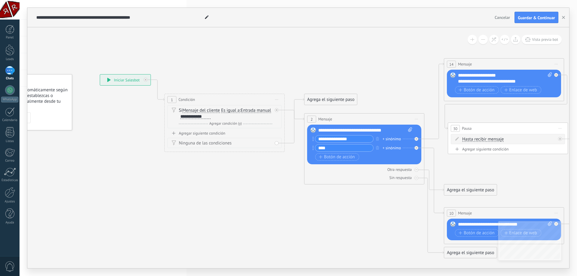
drag, startPoint x: 284, startPoint y: 202, endPoint x: 220, endPoint y: 194, distance: 64.2
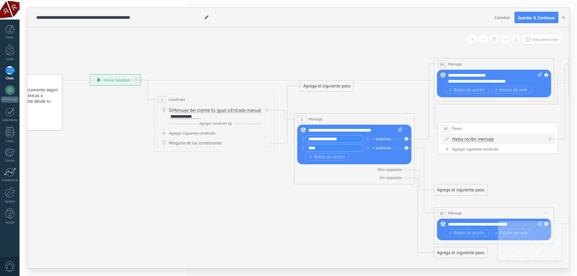
drag, startPoint x: 324, startPoint y: 102, endPoint x: 330, endPoint y: 90, distance: 12.9
click at [330, 90] on div "Agrega el siguiente paso" at bounding box center [327, 86] width 53 height 10
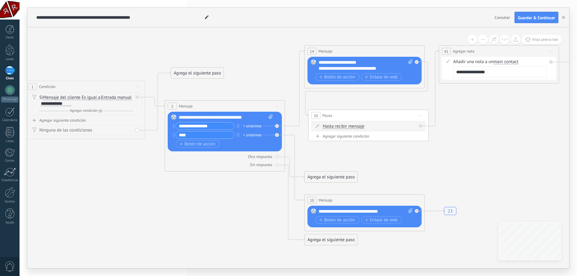
drag, startPoint x: 328, startPoint y: 203, endPoint x: 197, endPoint y: 190, distance: 131.4
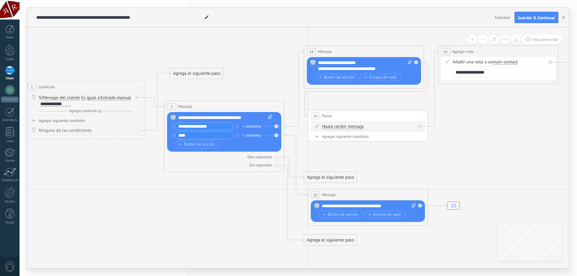
drag, startPoint x: 364, startPoint y: 200, endPoint x: 394, endPoint y: 197, distance: 30.2
click at [366, 193] on div "10 Mensaje ******* (a): Todos los contactos - canales seleccionados Todos los c…" at bounding box center [368, 194] width 120 height 11
drag, startPoint x: 323, startPoint y: 180, endPoint x: 349, endPoint y: 161, distance: 31.7
click at [349, 161] on div "Agrega el siguiente paso" at bounding box center [356, 159] width 53 height 10
drag, startPoint x: 329, startPoint y: 242, endPoint x: 334, endPoint y: 239, distance: 5.9
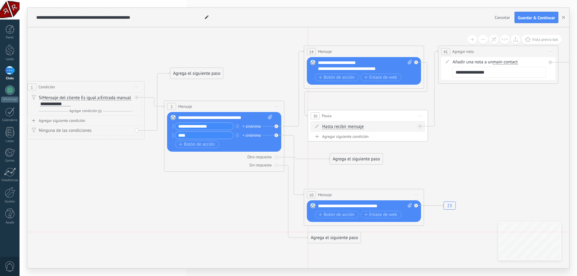
click at [334, 239] on div "Agrega el siguiente paso" at bounding box center [334, 238] width 53 height 10
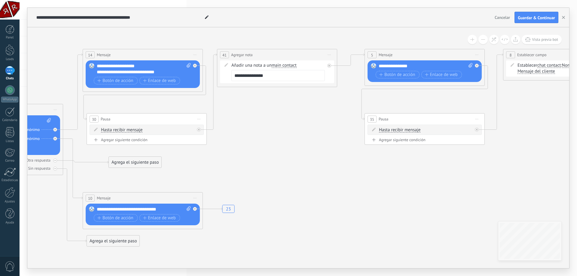
drag, startPoint x: 460, startPoint y: 161, endPoint x: 256, endPoint y: 170, distance: 203.8
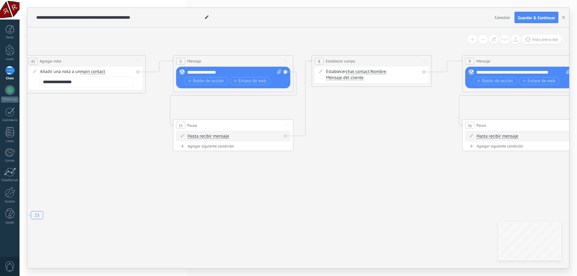
drag, startPoint x: 408, startPoint y: 179, endPoint x: 216, endPoint y: 186, distance: 191.7
click at [216, 186] on icon "23" at bounding box center [421, 154] width 2050 height 499
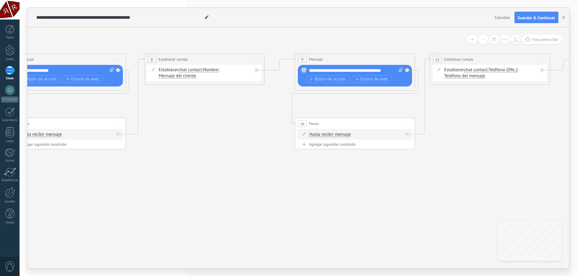
drag, startPoint x: 418, startPoint y: 167, endPoint x: 254, endPoint y: 164, distance: 163.9
click at [254, 164] on icon "23" at bounding box center [254, 152] width 2050 height 499
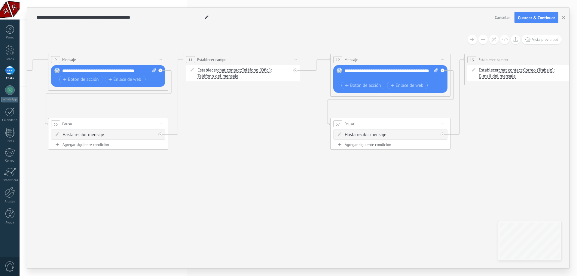
drag, startPoint x: 407, startPoint y: 159, endPoint x: 195, endPoint y: 160, distance: 211.4
click at [195, 160] on icon "23" at bounding box center [7, 152] width 2050 height 499
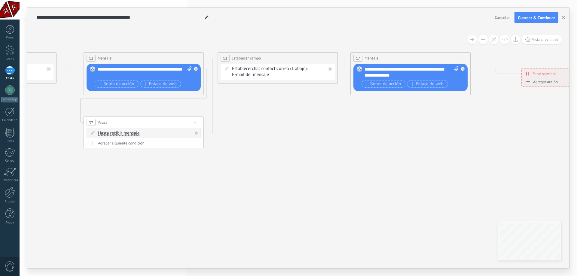
drag, startPoint x: 404, startPoint y: 168, endPoint x: 172, endPoint y: 163, distance: 231.6
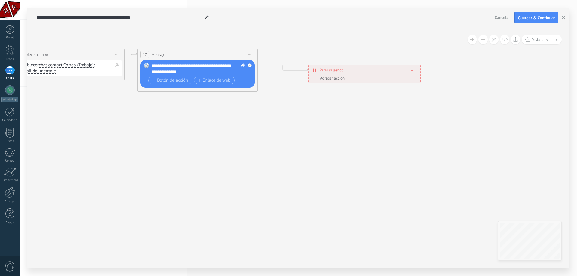
drag, startPoint x: 426, startPoint y: 161, endPoint x: 213, endPoint y: 158, distance: 213.6
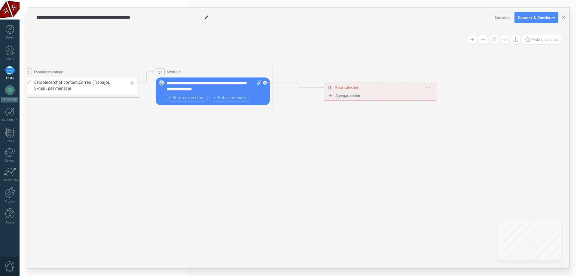
drag, startPoint x: 189, startPoint y: 150, endPoint x: 386, endPoint y: 159, distance: 196.3
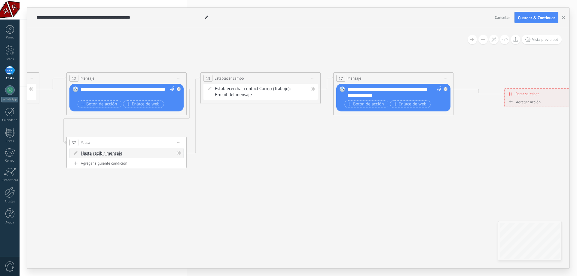
drag, startPoint x: 183, startPoint y: 161, endPoint x: 406, endPoint y: 169, distance: 223.0
drag, startPoint x: 460, startPoint y: 156, endPoint x: 476, endPoint y: 156, distance: 16.5
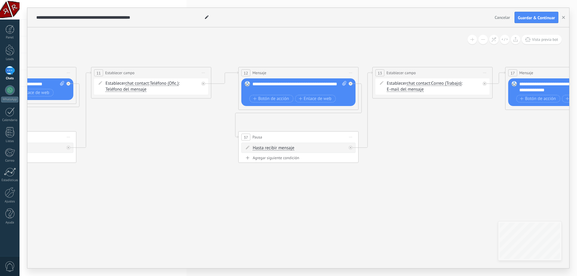
drag, startPoint x: 280, startPoint y: 167, endPoint x: 488, endPoint y: 164, distance: 207.5
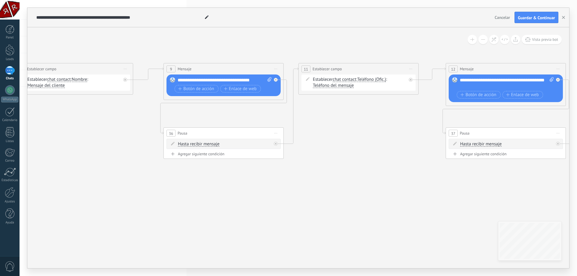
drag, startPoint x: 361, startPoint y: 174, endPoint x: 496, endPoint y: 168, distance: 134.5
click at [494, 168] on icon "23" at bounding box center [122, 162] width 2050 height 499
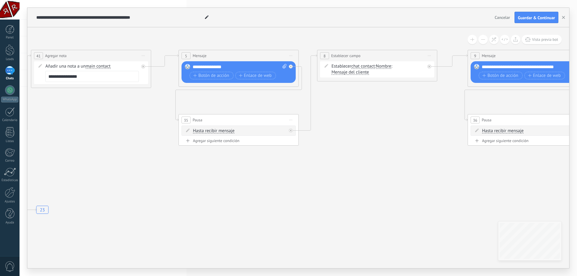
drag, startPoint x: 360, startPoint y: 165, endPoint x: 435, endPoint y: 165, distance: 75.2
click at [436, 165] on icon "23" at bounding box center [427, 149] width 2050 height 499
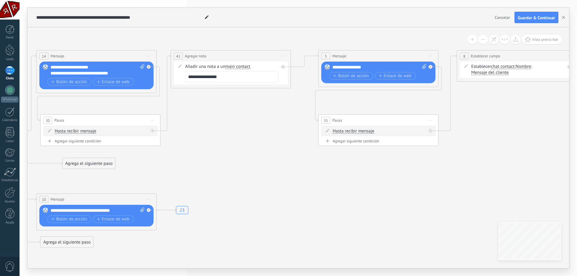
drag, startPoint x: 331, startPoint y: 166, endPoint x: 414, endPoint y: 166, distance: 83.0
click at [414, 166] on icon "23" at bounding box center [567, 149] width 2050 height 499
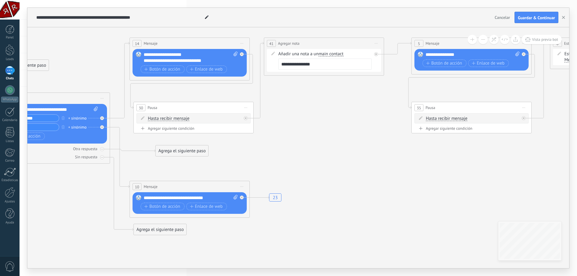
drag, startPoint x: 268, startPoint y: 174, endPoint x: 374, endPoint y: 164, distance: 106.3
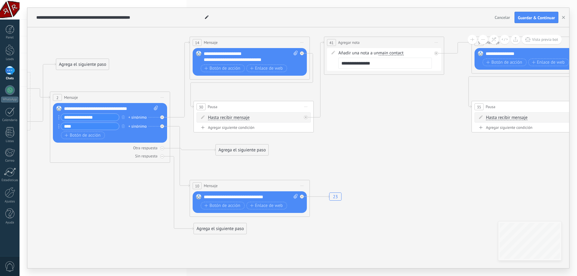
click at [7, 71] on div at bounding box center [10, 70] width 10 height 9
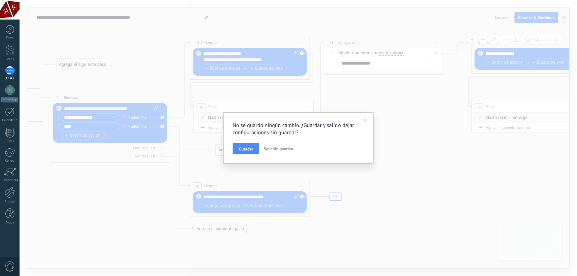
click at [285, 148] on span "Salir sin guardar" at bounding box center [278, 148] width 29 height 5
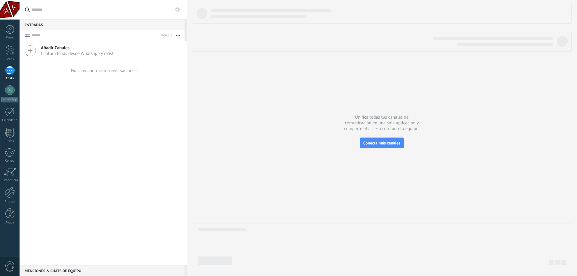
click at [32, 49] on icon at bounding box center [30, 50] width 11 height 11
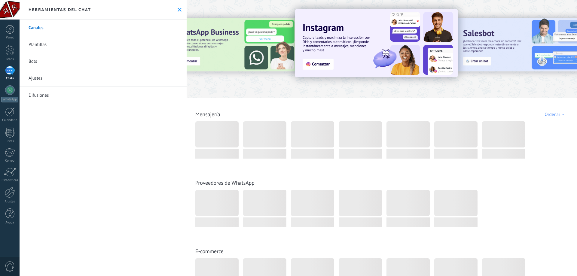
click at [33, 58] on link "Bots" at bounding box center [103, 61] width 167 height 17
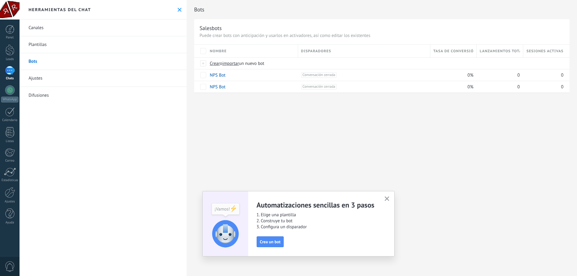
click at [385, 202] on button "button" at bounding box center [387, 199] width 8 height 8
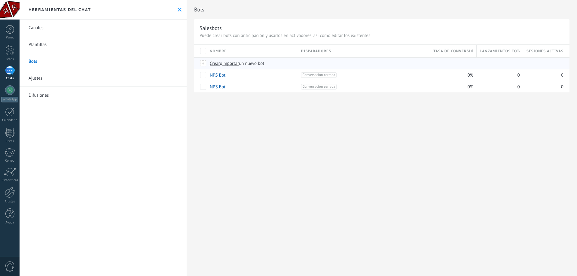
click at [215, 63] on span "Crear" at bounding box center [215, 64] width 10 height 6
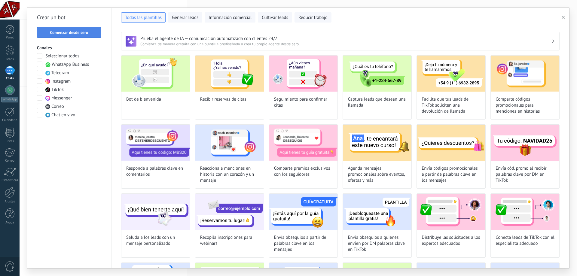
click at [63, 30] on span "Comenzar desde cero" at bounding box center [69, 32] width 38 height 4
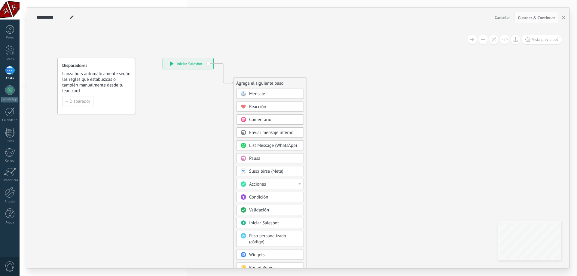
drag, startPoint x: 361, startPoint y: 162, endPoint x: 368, endPoint y: 150, distance: 14.4
click at [368, 150] on icon at bounding box center [214, 167] width 404 height 519
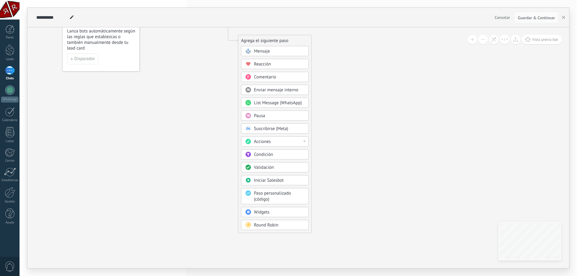
drag, startPoint x: 343, startPoint y: 196, endPoint x: 348, endPoint y: 153, distance: 42.9
click at [348, 153] on icon at bounding box center [219, 124] width 404 height 519
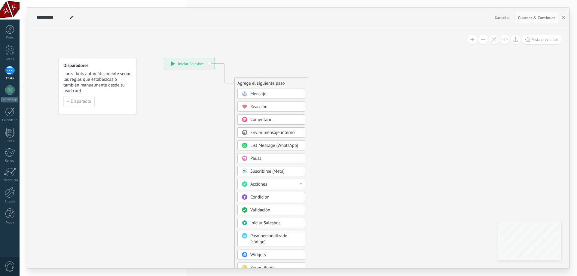
drag, startPoint x: 337, startPoint y: 131, endPoint x: 331, endPoint y: 176, distance: 45.1
click at [331, 176] on icon at bounding box center [216, 167] width 404 height 519
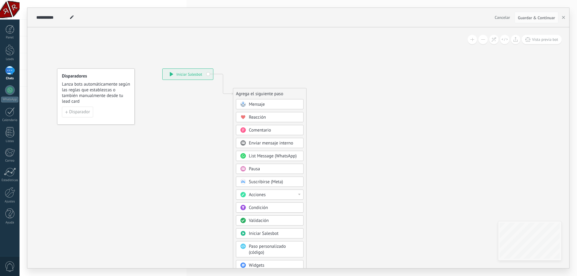
click at [262, 109] on div "Mensaje" at bounding box center [270, 104] width 68 height 10
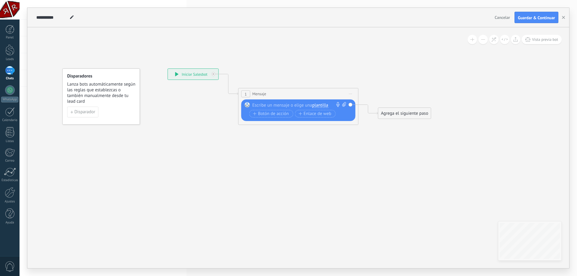
click at [269, 106] on div at bounding box center [297, 105] width 89 height 6
click at [318, 105] on span "plantilla" at bounding box center [320, 105] width 16 height 5
drag, startPoint x: 319, startPoint y: 134, endPoint x: 315, endPoint y: 132, distance: 3.8
click at [318, 135] on icon at bounding box center [289, 96] width 544 height 357
click at [283, 107] on div at bounding box center [296, 107] width 89 height 6
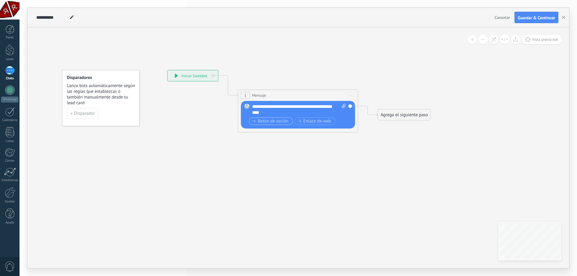
click at [280, 122] on span "Botón de acción" at bounding box center [271, 121] width 36 height 5
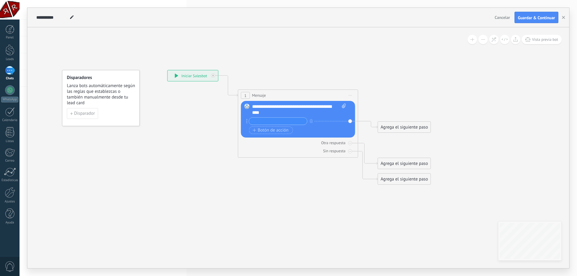
drag, startPoint x: 293, startPoint y: 191, endPoint x: 299, endPoint y: 210, distance: 20.0
click at [299, 210] on icon at bounding box center [289, 128] width 544 height 416
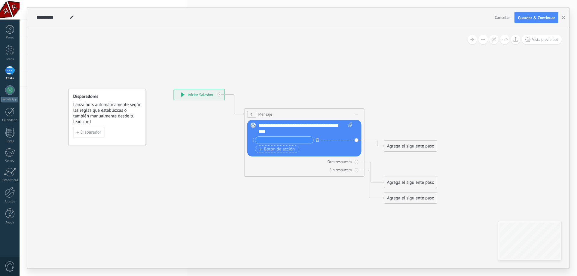
click at [319, 139] on icon "button" at bounding box center [317, 140] width 3 height 4
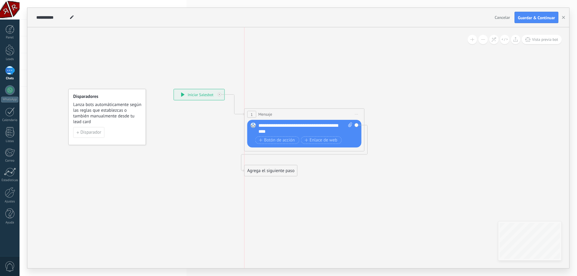
drag, startPoint x: 408, startPoint y: 137, endPoint x: 270, endPoint y: 174, distance: 142.0
click at [270, 174] on div "Agrega el siguiente paso" at bounding box center [271, 171] width 53 height 10
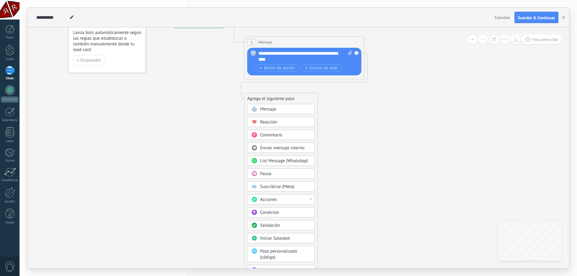
click at [281, 217] on div "Condición" at bounding box center [282, 213] width 68 height 10
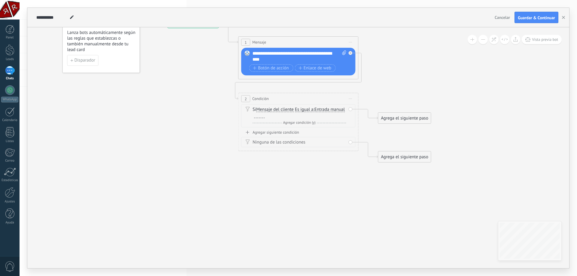
click at [303, 109] on span "Es igual a" at bounding box center [304, 109] width 19 height 5
click at [303, 109] on button "Es igual a" at bounding box center [329, 109] width 75 height 11
click at [300, 132] on span "Contiene" at bounding box center [324, 131] width 73 height 6
click at [262, 117] on div at bounding box center [259, 115] width 11 height 5
click at [288, 121] on span "Agregar condición (y)" at bounding box center [299, 123] width 35 height 5
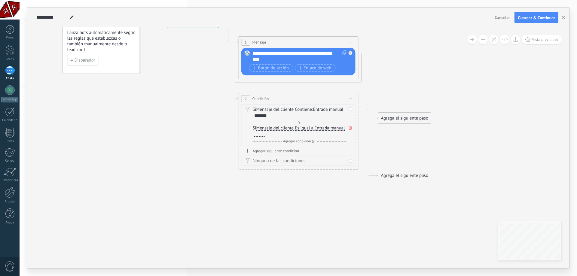
click at [303, 128] on span "Es igual a" at bounding box center [304, 128] width 19 height 5
click at [303, 128] on button "Es igual a" at bounding box center [329, 128] width 75 height 11
click at [306, 151] on span "Contiene" at bounding box center [324, 150] width 73 height 6
click at [348, 127] on span at bounding box center [351, 128] width 6 height 7
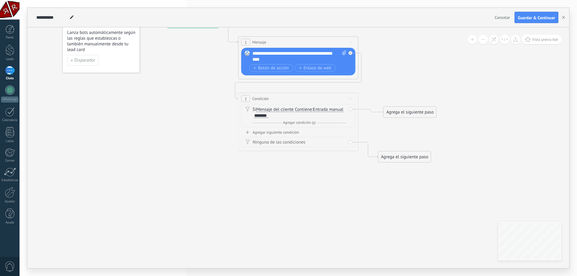
drag, startPoint x: 412, startPoint y: 108, endPoint x: 329, endPoint y: 144, distance: 90.8
click at [411, 110] on div "Agrega el siguiente paso" at bounding box center [410, 112] width 53 height 10
click at [259, 132] on div "Agregar siguiente condición" at bounding box center [298, 132] width 114 height 5
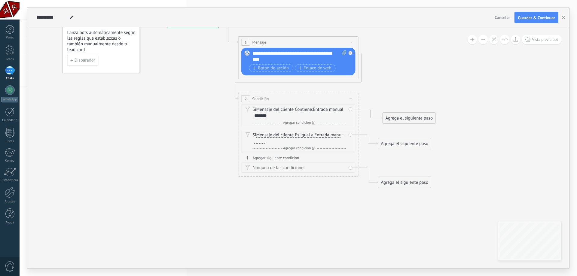
click at [265, 141] on div at bounding box center [259, 141] width 11 height 5
click at [306, 135] on span "Es igual a" at bounding box center [304, 135] width 19 height 5
click at [306, 135] on button "Es igual a" at bounding box center [329, 135] width 75 height 11
click at [306, 155] on span "Contiene" at bounding box center [324, 157] width 73 height 6
click at [260, 143] on div at bounding box center [259, 141] width 11 height 5
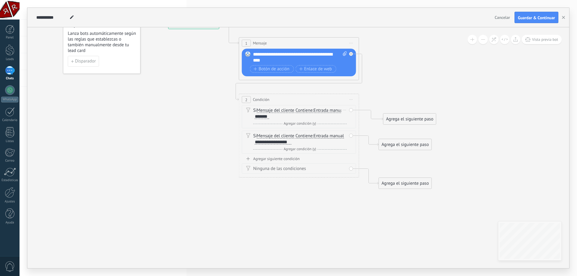
click at [301, 203] on icon at bounding box center [292, 103] width 549 height 472
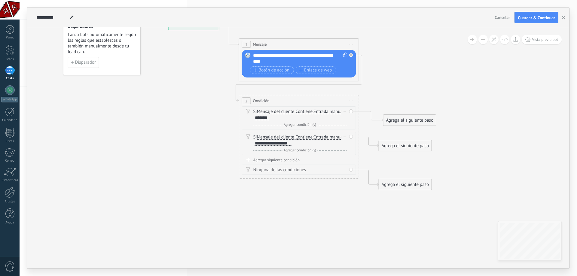
click at [267, 146] on div "**********" at bounding box center [273, 143] width 38 height 5
click at [273, 144] on div "**********" at bounding box center [273, 143] width 37 height 5
click at [282, 144] on div "**********" at bounding box center [273, 143] width 37 height 5
click at [297, 205] on icon at bounding box center [292, 105] width 549 height 472
drag, startPoint x: 411, startPoint y: 121, endPoint x: 412, endPoint y: 116, distance: 5.6
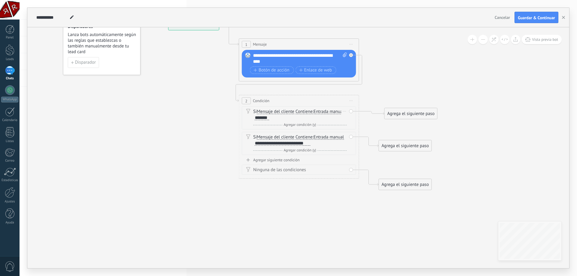
click at [412, 116] on div "Agrega el siguiente paso" at bounding box center [411, 114] width 53 height 10
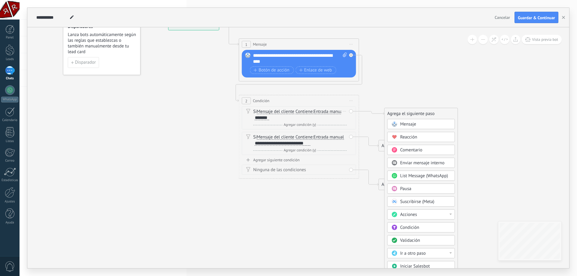
click at [404, 123] on span "Mensaje" at bounding box center [409, 125] width 16 height 6
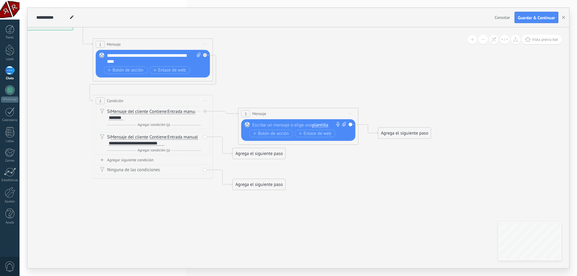
click at [281, 126] on div at bounding box center [297, 125] width 89 height 6
click at [327, 177] on icon at bounding box center [217, 105] width 690 height 472
drag, startPoint x: 319, startPoint y: 121, endPoint x: 329, endPoint y: 109, distance: 15.4
click at [329, 122] on div "**********" at bounding box center [300, 125] width 94 height 6
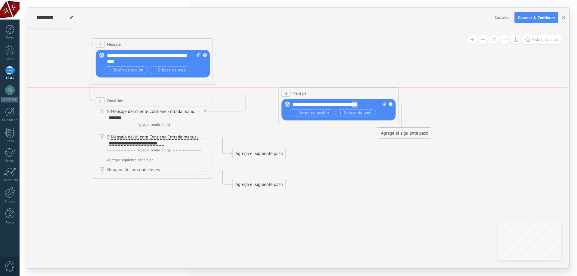
drag, startPoint x: 277, startPoint y: 110, endPoint x: 308, endPoint y: 91, distance: 36.5
click at [317, 89] on div "3 Mensaje ******* (a): Todos los contactos - canales seleccionados Todos los co…" at bounding box center [339, 93] width 120 height 11
click at [253, 153] on div "Agrega el siguiente paso" at bounding box center [259, 154] width 53 height 10
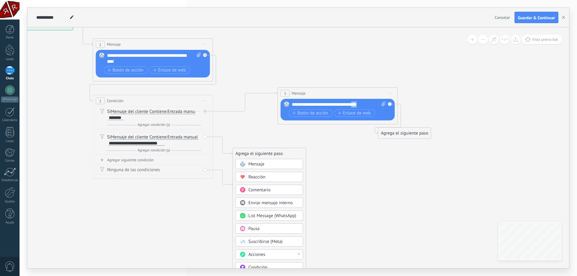
click at [272, 163] on div "Mensaje" at bounding box center [274, 164] width 51 height 6
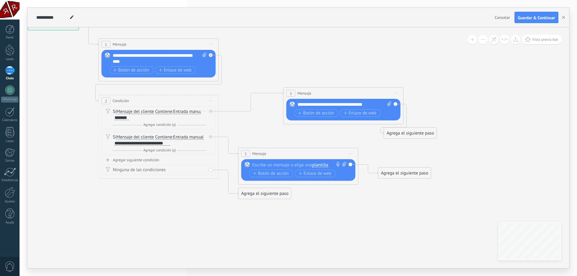
click at [294, 162] on div at bounding box center [297, 165] width 89 height 6
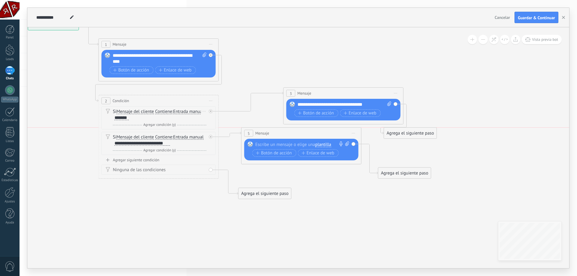
drag, startPoint x: 281, startPoint y: 157, endPoint x: 284, endPoint y: 139, distance: 18.0
click at [284, 139] on div "5 Mensaje ******* (a): Todos los contactos - canales seleccionados Todos los co…" at bounding box center [301, 146] width 120 height 37
click at [268, 145] on div at bounding box center [300, 145] width 89 height 6
click at [328, 218] on icon at bounding box center [223, 109] width 690 height 481
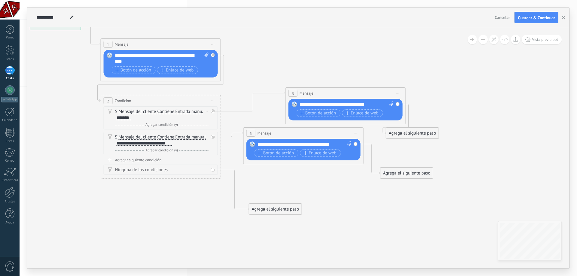
drag, startPoint x: 268, startPoint y: 193, endPoint x: 277, endPoint y: 209, distance: 17.8
click at [277, 209] on div "Agrega el siguiente paso" at bounding box center [275, 210] width 53 height 10
click at [268, 224] on div "Mensaje" at bounding box center [286, 220] width 68 height 10
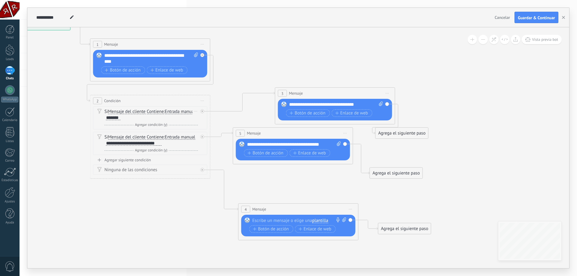
click at [271, 223] on div at bounding box center [297, 221] width 89 height 6
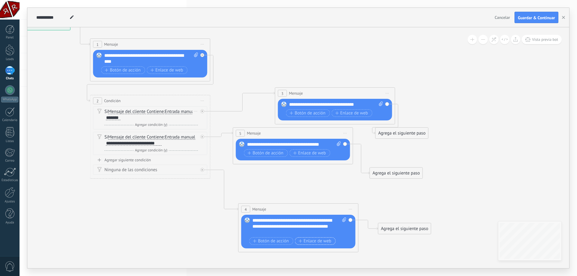
click at [309, 239] on span "Enlace de web" at bounding box center [315, 241] width 33 height 5
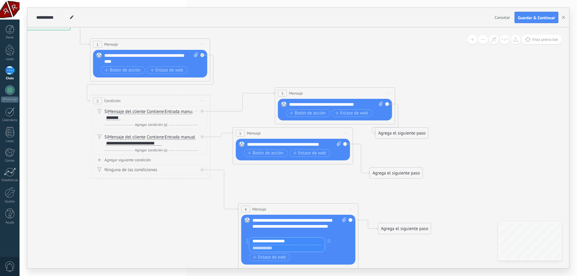
type input "**********"
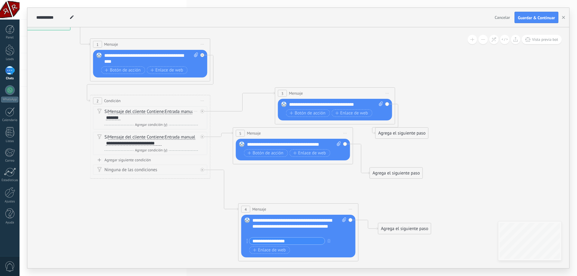
click at [368, 255] on icon at bounding box center [215, 130] width 692 height 522
click at [535, 46] on icon at bounding box center [215, 130] width 692 height 522
click at [538, 42] on span "Vista previa bot" at bounding box center [545, 39] width 26 height 5
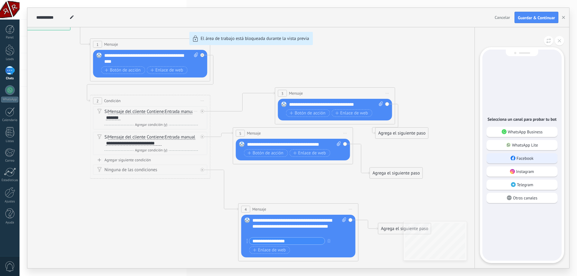
click at [518, 161] on div "Facebook" at bounding box center [522, 158] width 71 height 10
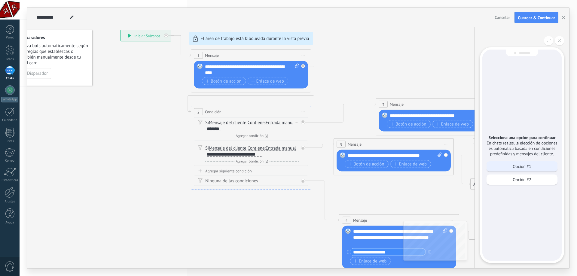
click at [519, 169] on p "Opción #1" at bounding box center [522, 166] width 18 height 5
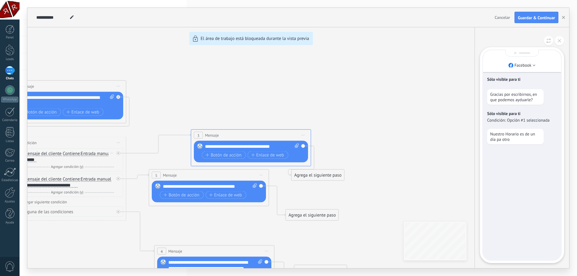
drag, startPoint x: 331, startPoint y: 181, endPoint x: 387, endPoint y: 187, distance: 56.3
click at [387, 187] on div "**********" at bounding box center [298, 138] width 542 height 261
click at [557, 39] on button at bounding box center [559, 40] width 9 height 9
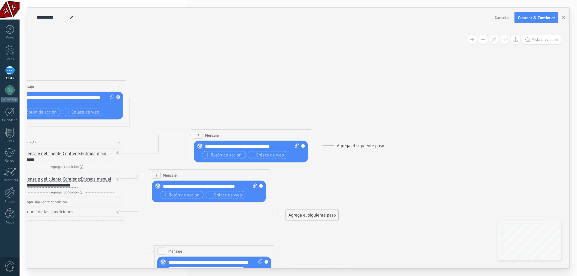
drag, startPoint x: 327, startPoint y: 180, endPoint x: 370, endPoint y: 150, distance: 52.4
click at [370, 150] on div "Agrega el siguiente paso" at bounding box center [360, 146] width 53 height 10
click at [357, 148] on div "Agrega el siguiente paso" at bounding box center [360, 146] width 53 height 10
click at [355, 221] on span "Pausa" at bounding box center [355, 221] width 11 height 6
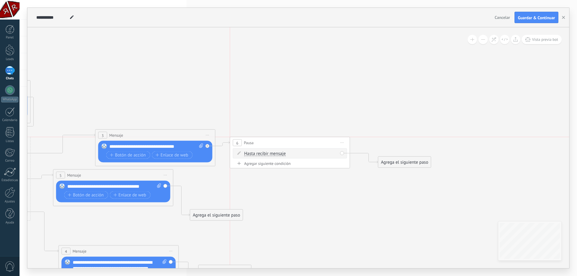
drag, startPoint x: 285, startPoint y: 143, endPoint x: 279, endPoint y: 139, distance: 7.3
click at [279, 139] on div "6 Pausa ***** Iniciar vista previa aquí Cambiar nombre Duplicar [GEOGRAPHIC_DAT…" at bounding box center [290, 142] width 120 height 11
click at [263, 156] on span "Hasta recibir mensaje" at bounding box center [266, 154] width 42 height 5
click at [263, 156] on button "Hasta recibir mensaje" at bounding box center [278, 154] width 75 height 11
click at [389, 209] on icon at bounding box center [125, 182] width 872 height 543
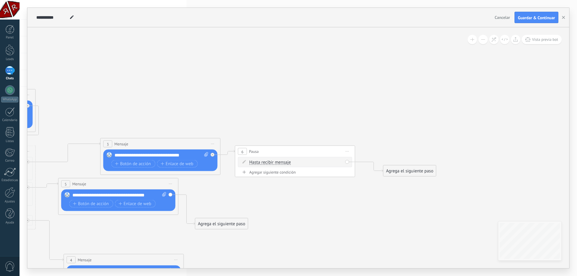
click at [341, 150] on div "6 Pausa ***** Iniciar vista previa aquí Cambiar nombre Duplicar [GEOGRAPHIC_DAT…" at bounding box center [295, 151] width 120 height 11
click at [347, 151] on span "Iniciar vista previa aquí Cambiar nombre Duplicar [GEOGRAPHIC_DATA]" at bounding box center [348, 151] width 10 height 9
click at [360, 189] on div "Borrar" at bounding box center [375, 191] width 60 height 10
click at [275, 164] on div "Agrega el siguiente paso" at bounding box center [267, 164] width 53 height 10
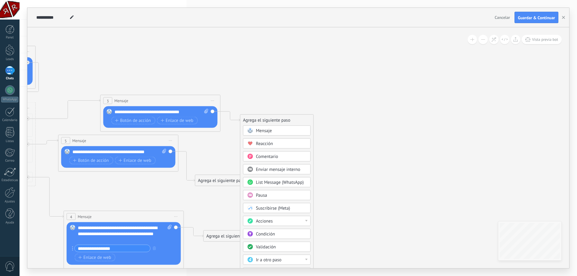
click at [288, 220] on div "Acciones" at bounding box center [281, 222] width 51 height 6
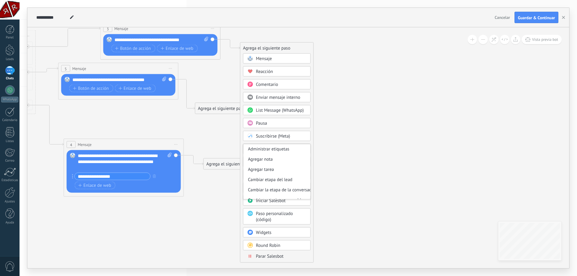
click at [328, 130] on icon at bounding box center [58, 75] width 729 height 543
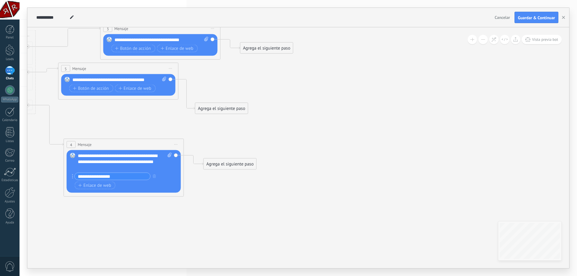
click at [263, 45] on div "Agrega el siguiente paso" at bounding box center [267, 48] width 53 height 10
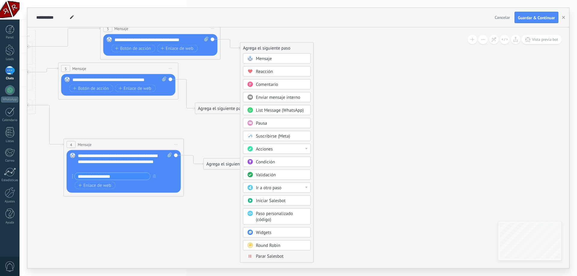
click at [284, 187] on div "Ir a otro paso" at bounding box center [281, 188] width 51 height 6
click at [389, 148] on icon at bounding box center [58, 75] width 729 height 543
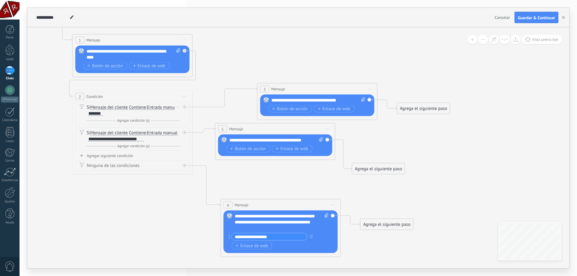
drag, startPoint x: 213, startPoint y: 130, endPoint x: 322, endPoint y: 188, distance: 123.8
click at [327, 187] on icon at bounding box center [215, 135] width 729 height 543
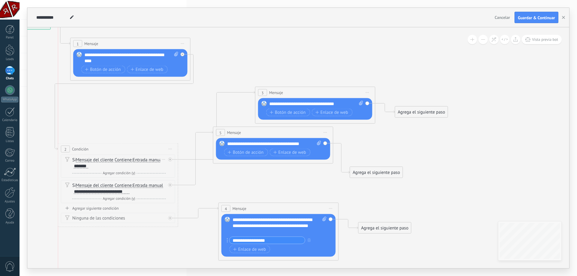
drag, startPoint x: 135, startPoint y: 98, endPoint x: 129, endPoint y: 134, distance: 36.5
click at [122, 146] on div "2 Condición ********* Iniciar vista previa aquí Cambiar nombre Duplicar [GEOGRA…" at bounding box center [118, 149] width 120 height 11
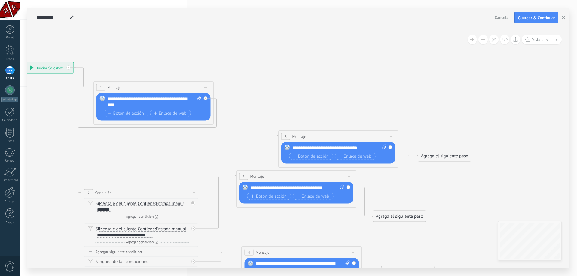
drag, startPoint x: 148, startPoint y: 132, endPoint x: 165, endPoint y: 143, distance: 20.0
click at [169, 156] on icon at bounding box center [236, 183] width 729 height 543
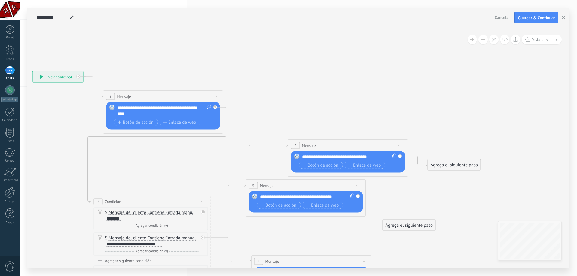
click at [120, 95] on span "Mensaje" at bounding box center [124, 97] width 14 height 6
click at [109, 97] on div "1" at bounding box center [110, 96] width 9 height 7
click at [126, 98] on span "Mensaje" at bounding box center [124, 97] width 14 height 6
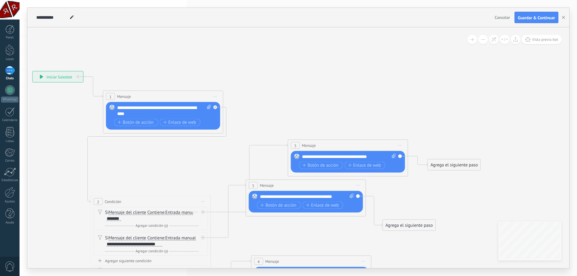
click at [218, 96] on span "Iniciar vista previa aquí Cambiar nombre Duplicar [GEOGRAPHIC_DATA]" at bounding box center [216, 96] width 10 height 9
click at [231, 117] on div "Cambiar nombre" at bounding box center [243, 115] width 60 height 10
type input "*"
type input "**********"
click at [260, 93] on icon at bounding box center [246, 192] width 729 height 543
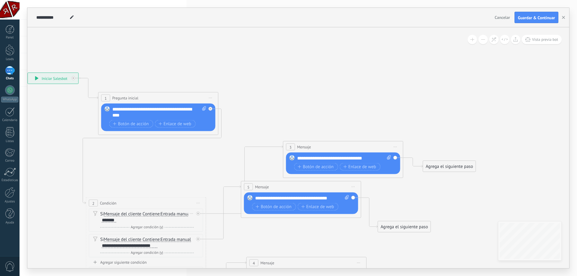
drag, startPoint x: 378, startPoint y: 99, endPoint x: 248, endPoint y: 71, distance: 133.4
click at [231, 65] on icon at bounding box center [241, 193] width 729 height 543
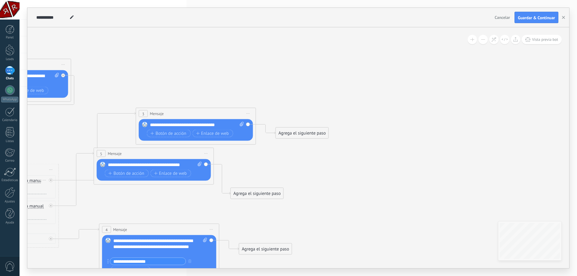
drag, startPoint x: 324, startPoint y: 140, endPoint x: 321, endPoint y: 143, distance: 4.0
click at [321, 143] on icon at bounding box center [94, 160] width 729 height 543
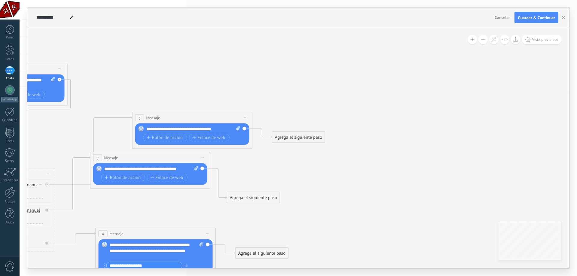
click at [322, 132] on div "Agrega el siguiente paso Mensaje Mensaje Mensaje Reacción Comentario Enviar men…" at bounding box center [298, 137] width 53 height 11
click at [303, 139] on div "Agrega el siguiente paso" at bounding box center [298, 138] width 53 height 10
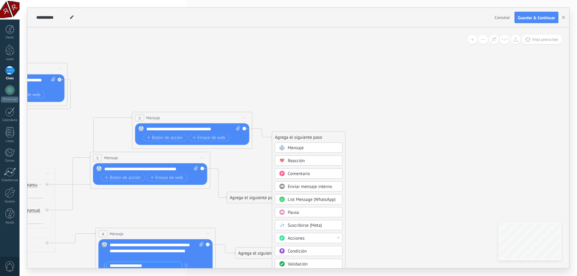
click at [318, 242] on div "Acciones" at bounding box center [309, 238] width 68 height 10
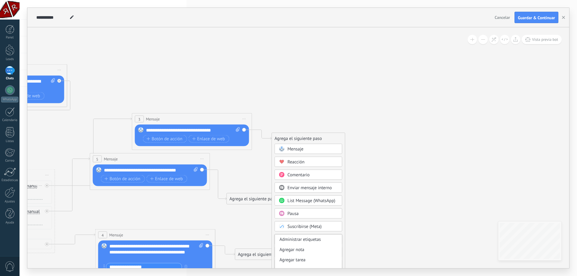
drag, startPoint x: 366, startPoint y: 216, endPoint x: 352, endPoint y: 217, distance: 14.2
click at [366, 218] on icon at bounding box center [90, 165] width 729 height 543
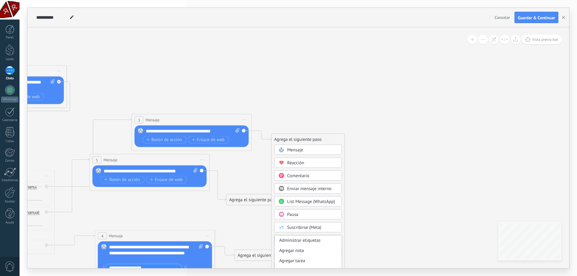
click at [331, 214] on div "Pausa" at bounding box center [313, 215] width 51 height 6
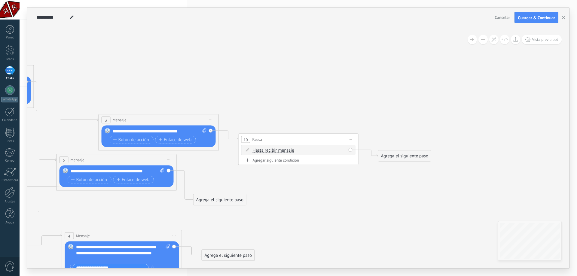
click at [353, 138] on span "Iniciar vista previa aquí Cambiar nombre Duplicar [GEOGRAPHIC_DATA]" at bounding box center [351, 139] width 10 height 9
click at [357, 181] on div "Borrar" at bounding box center [379, 179] width 60 height 10
click at [264, 140] on div "Agrega el siguiente paso" at bounding box center [265, 140] width 53 height 10
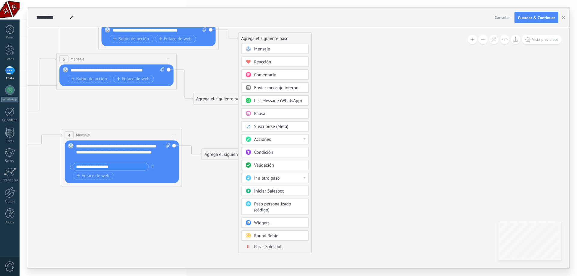
click at [288, 181] on div "Ir a otro paso" at bounding box center [279, 179] width 51 height 6
click at [289, 181] on div "1: Pregunta inicial" at bounding box center [275, 179] width 67 height 10
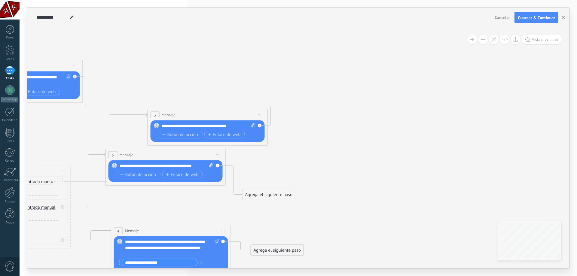
drag, startPoint x: 318, startPoint y: 87, endPoint x: 373, endPoint y: 190, distance: 116.8
click at [374, 194] on icon at bounding box center [106, 161] width 729 height 543
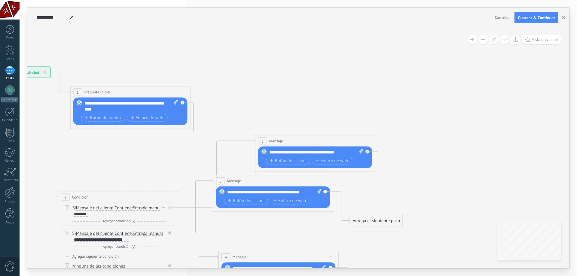
drag, startPoint x: 304, startPoint y: 171, endPoint x: 402, endPoint y: 177, distance: 98.0
click at [406, 180] on icon at bounding box center [213, 187] width 729 height 543
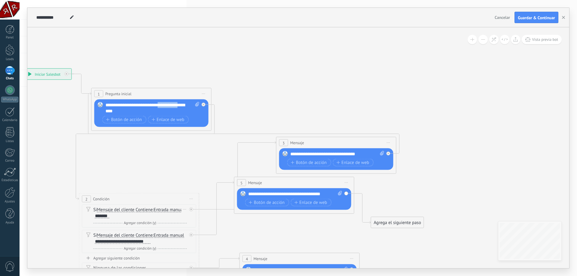
drag, startPoint x: 161, startPoint y: 107, endPoint x: 193, endPoint y: 96, distance: 34.2
click at [193, 102] on div "**********" at bounding box center [153, 108] width 94 height 12
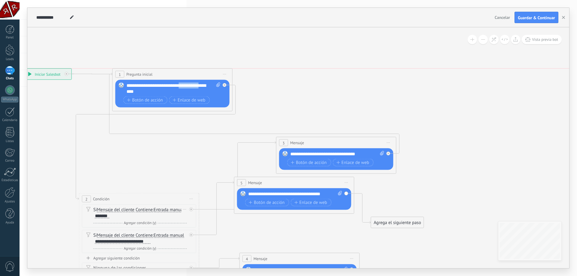
drag, startPoint x: 148, startPoint y: 91, endPoint x: 169, endPoint y: 69, distance: 29.8
click at [169, 69] on div "**********" at bounding box center [173, 74] width 120 height 11
click at [313, 83] on icon at bounding box center [216, 189] width 692 height 543
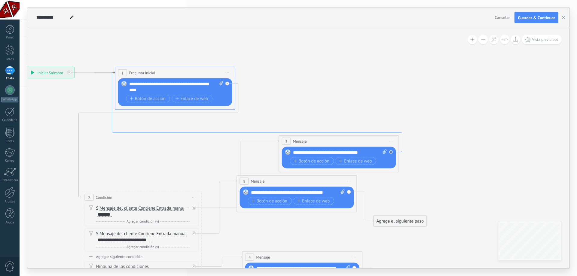
click at [260, 131] on icon at bounding box center [257, 112] width 290 height 81
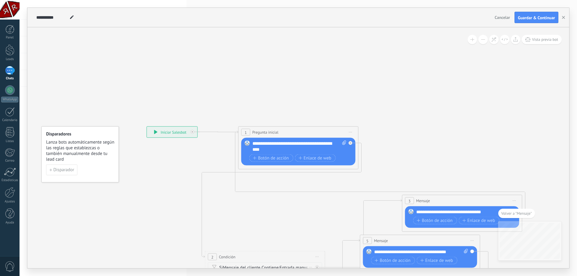
click at [515, 216] on span "Volver a "Mensaje"" at bounding box center [517, 213] width 31 height 5
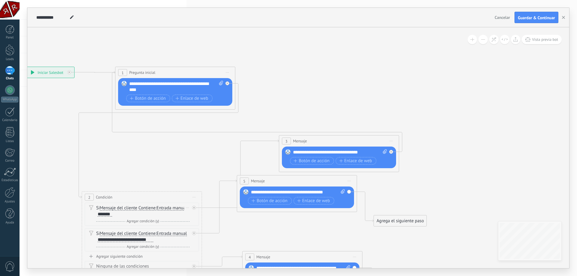
click at [458, 142] on icon at bounding box center [219, 187] width 692 height 543
click at [391, 153] on div at bounding box center [391, 152] width 4 height 4
drag, startPoint x: 340, startPoint y: 164, endPoint x: 310, endPoint y: 145, distance: 35.0
click at [310, 145] on div "3 Mensaje ******* (a): Todos los contactos - canales seleccionados Todos los co…" at bounding box center [339, 153] width 120 height 37
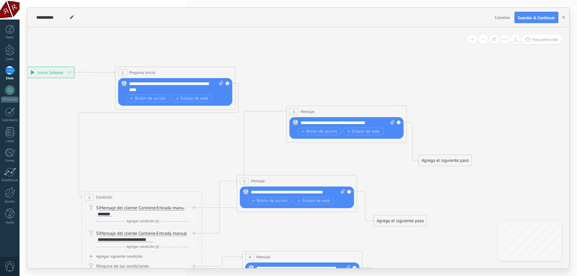
drag, startPoint x: 309, startPoint y: 143, endPoint x: 317, endPoint y: 113, distance: 30.4
click at [317, 113] on div "3 Mensaje ******* (a): Todos los contactos - canales seleccionados Todos los co…" at bounding box center [347, 111] width 120 height 11
click at [328, 135] on div "Botón de acción Enlace de web" at bounding box center [346, 132] width 97 height 9
click at [326, 134] on span "Botón de acción" at bounding box center [319, 131] width 36 height 5
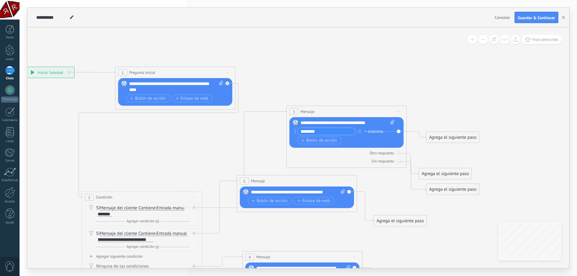
type input "********"
click at [467, 112] on icon at bounding box center [241, 187] width 737 height 543
click at [434, 142] on div "Agrega el siguiente paso" at bounding box center [453, 138] width 53 height 10
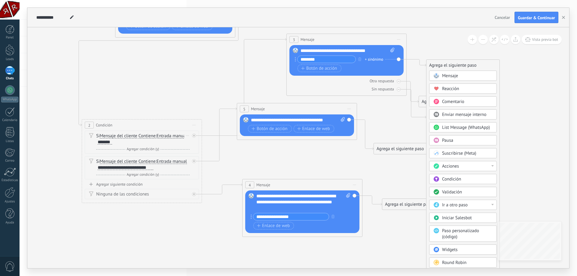
click at [474, 206] on div "Ir a otro paso" at bounding box center [467, 205] width 51 height 6
click at [445, 206] on div "1: Pregunta inicial" at bounding box center [463, 205] width 67 height 10
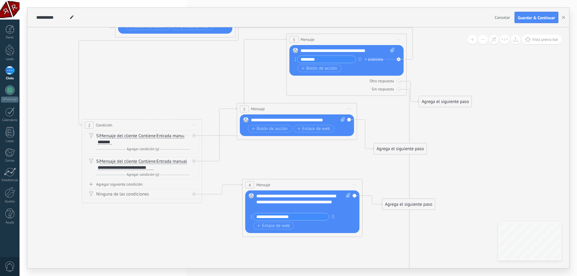
click at [504, 77] on icon at bounding box center [241, 115] width 737 height 543
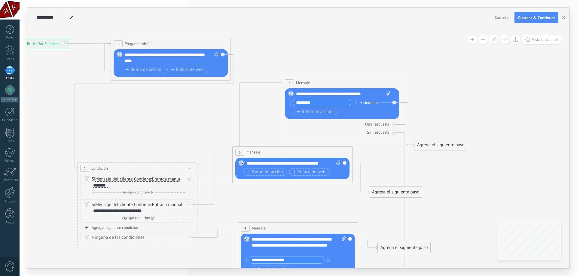
drag, startPoint x: 461, startPoint y: 78, endPoint x: 446, endPoint y: 126, distance: 50.4
click at [451, 126] on icon at bounding box center [237, 159] width 737 height 543
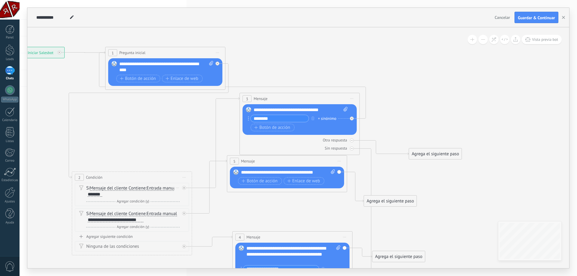
drag, startPoint x: 305, startPoint y: 93, endPoint x: 268, endPoint y: 100, distance: 37.6
click at [268, 100] on div "3 Mensaje ******* (a): Todos los contactos - canales seleccionados Todos los co…" at bounding box center [300, 98] width 120 height 11
click at [518, 150] on icon at bounding box center [227, 223] width 729 height 652
click at [545, 42] on span "Vista previa bot" at bounding box center [545, 39] width 26 height 5
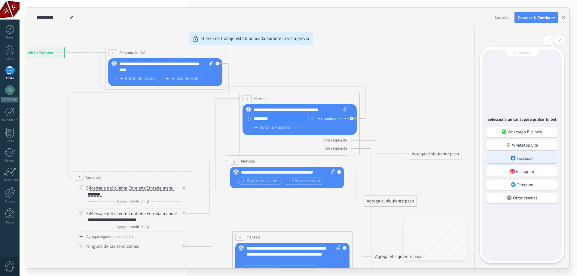
click at [526, 160] on p "Facebook" at bounding box center [525, 158] width 17 height 5
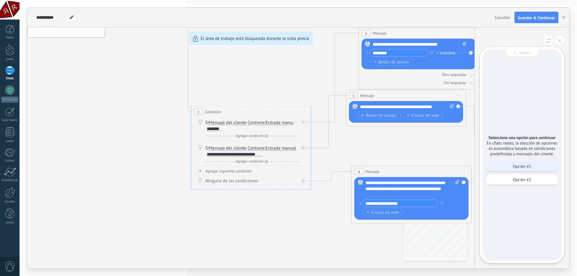
click at [517, 169] on p "Opción #1" at bounding box center [522, 166] width 18 height 5
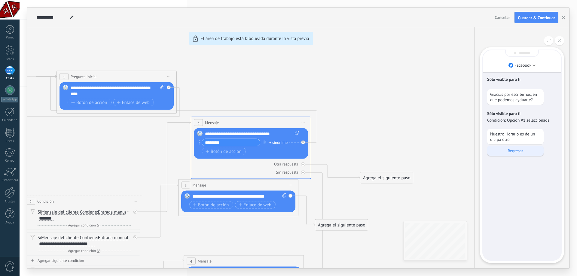
click at [517, 151] on p "Regresar" at bounding box center [516, 150] width 51 height 5
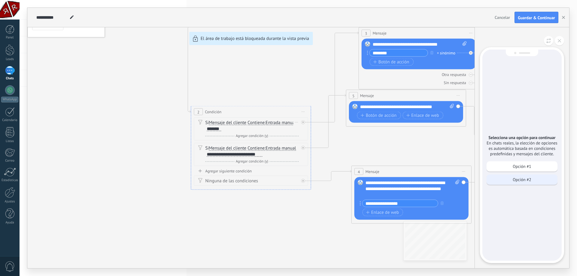
click at [520, 183] on p "Opción #2" at bounding box center [522, 179] width 18 height 5
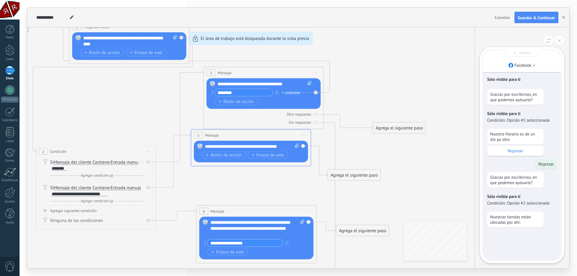
drag, startPoint x: 430, startPoint y: 164, endPoint x: 414, endPoint y: 154, distance: 19.1
click at [419, 153] on div "**********" at bounding box center [298, 138] width 542 height 261
click at [562, 41] on button at bounding box center [559, 40] width 9 height 9
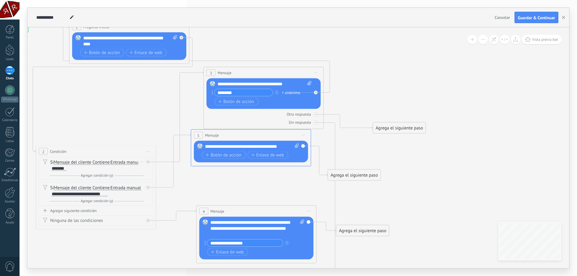
drag, startPoint x: 364, startPoint y: 77, endPoint x: 408, endPoint y: 85, distance: 45.3
click at [408, 85] on div "**********" at bounding box center [298, 138] width 542 height 261
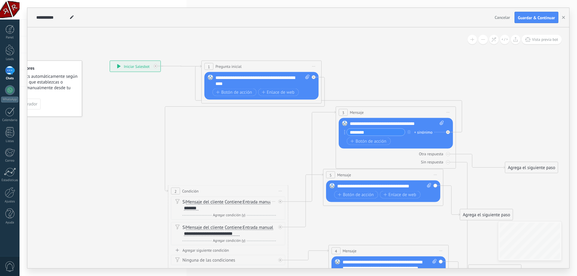
drag, startPoint x: 424, startPoint y: 74, endPoint x: 449, endPoint y: 79, distance: 25.4
click at [541, 96] on icon at bounding box center [323, 236] width 729 height 652
